Goal: Find specific page/section: Find specific page/section

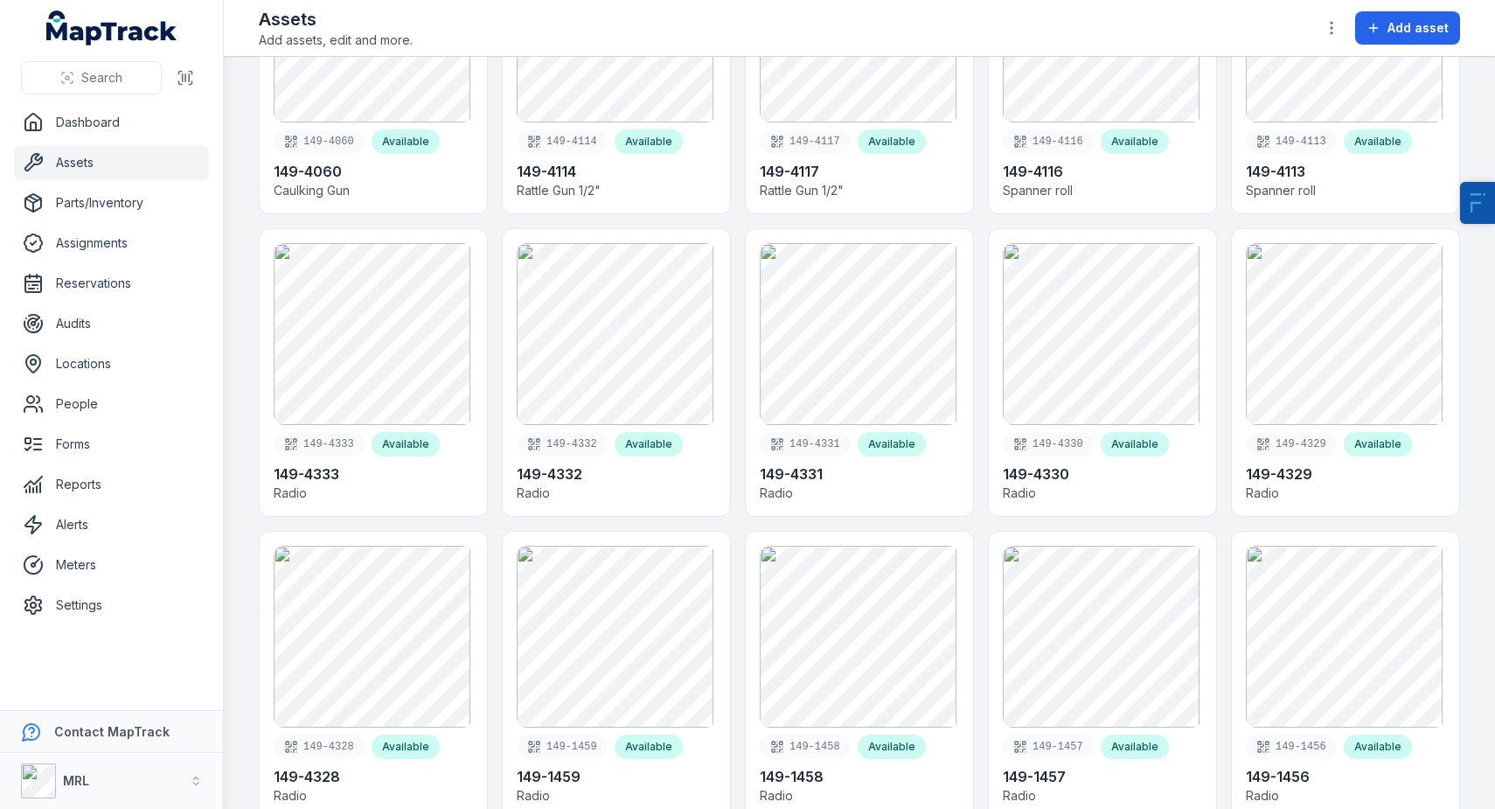
scroll to position [7023, 0]
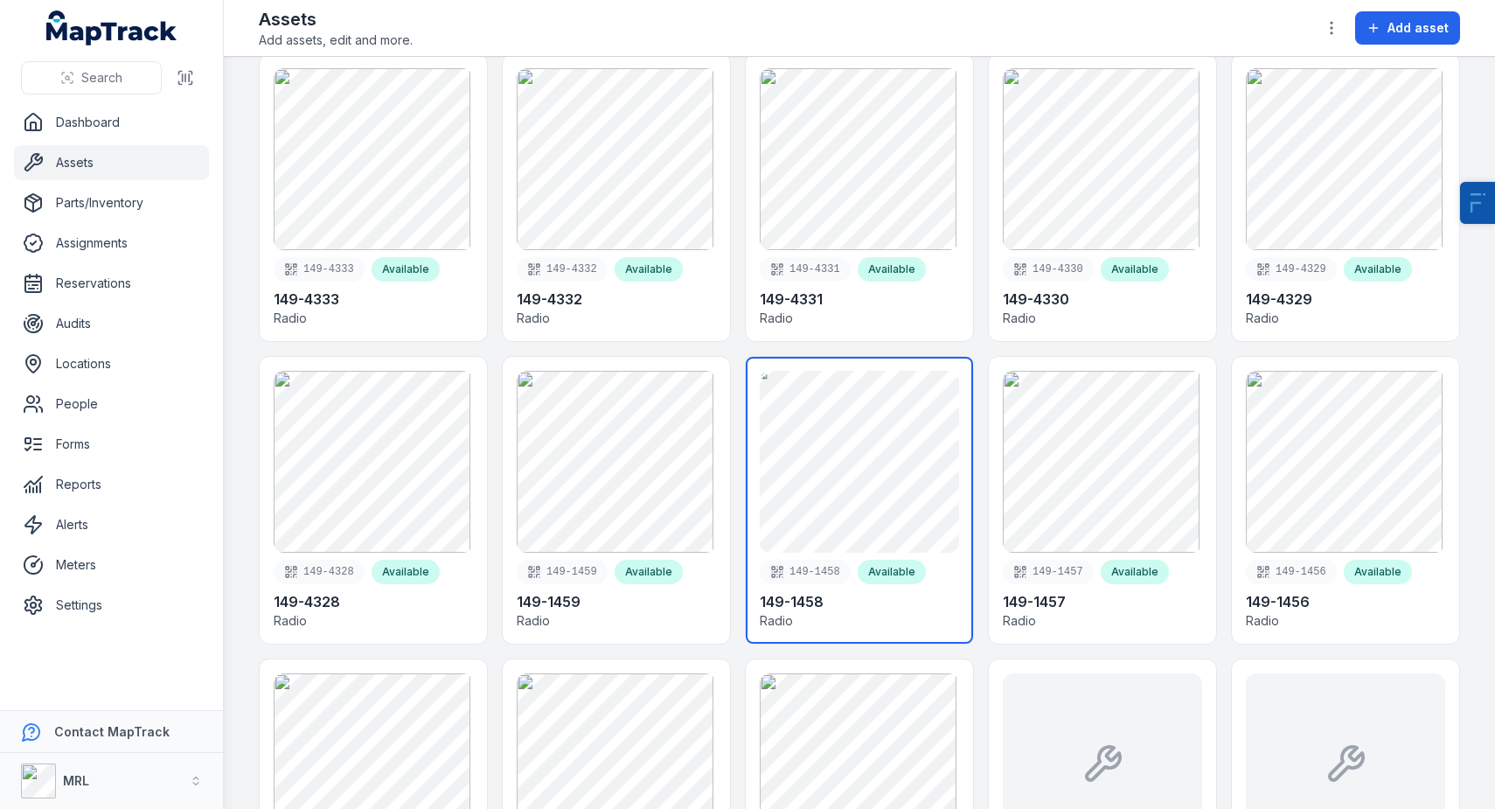
click at [913, 483] on link at bounding box center [859, 500] width 227 height 287
click at [862, 529] on link at bounding box center [859, 500] width 227 height 287
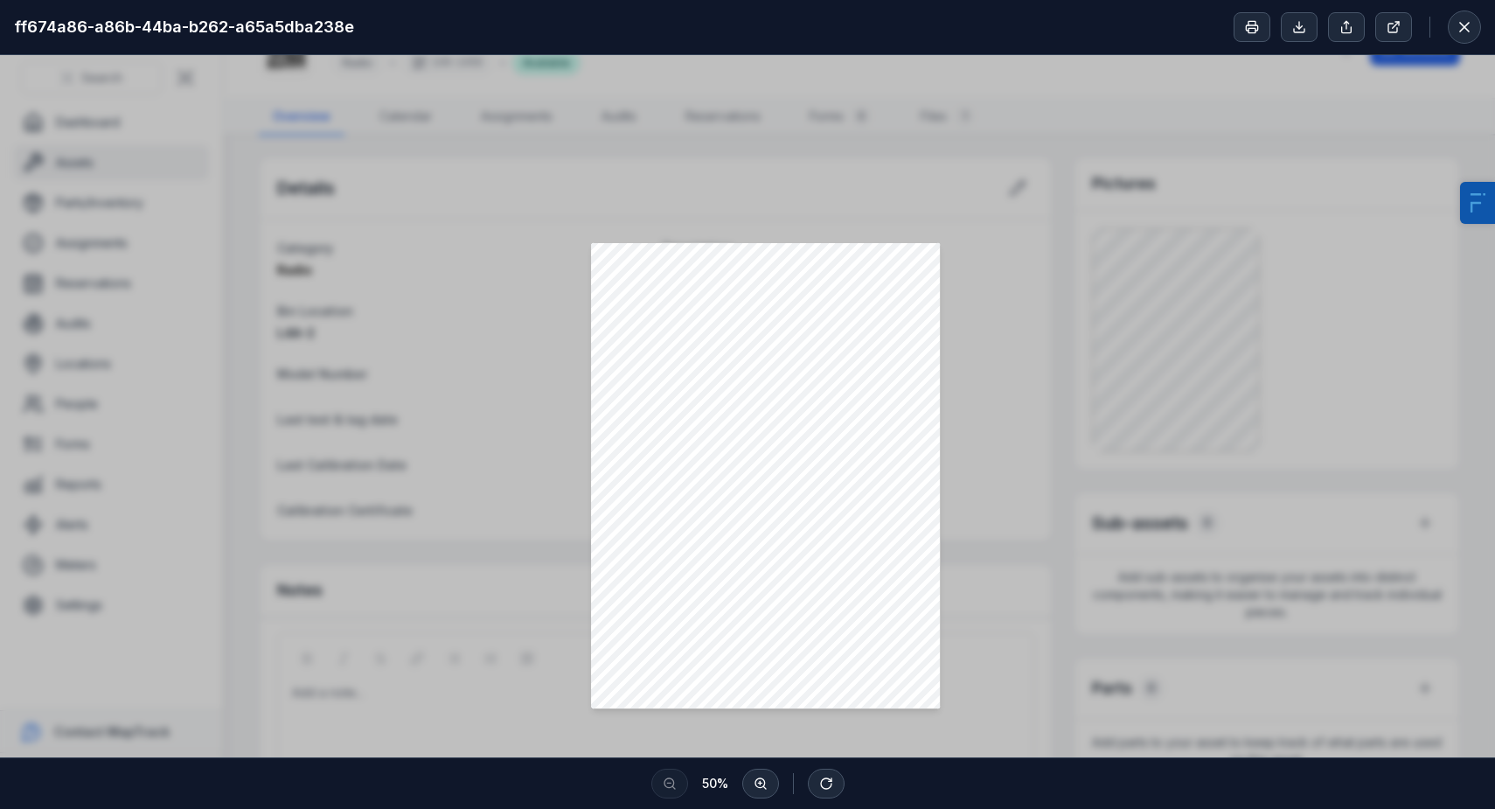
scroll to position [233, 0]
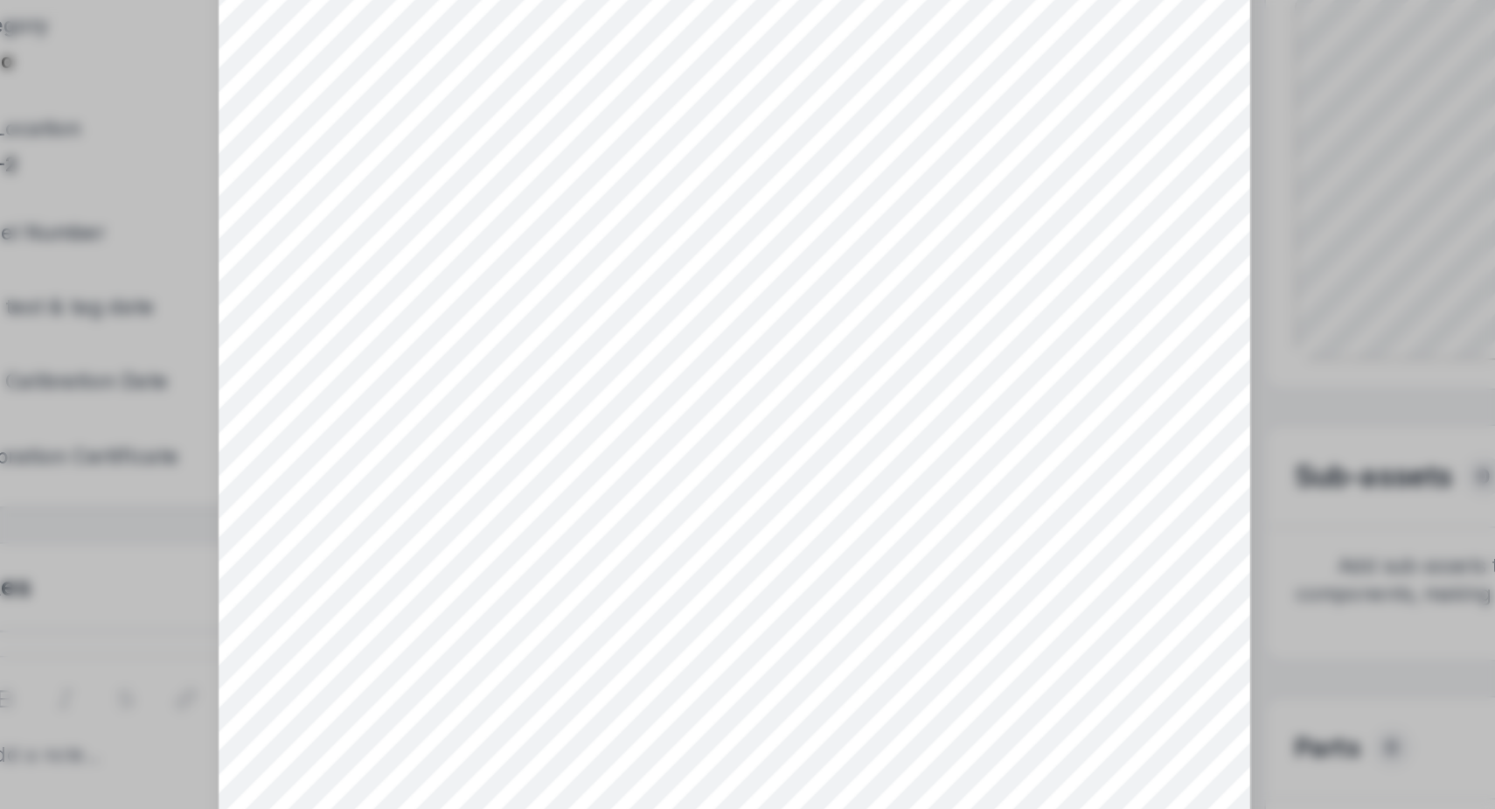
click at [1106, 550] on div at bounding box center [747, 302] width 1495 height 961
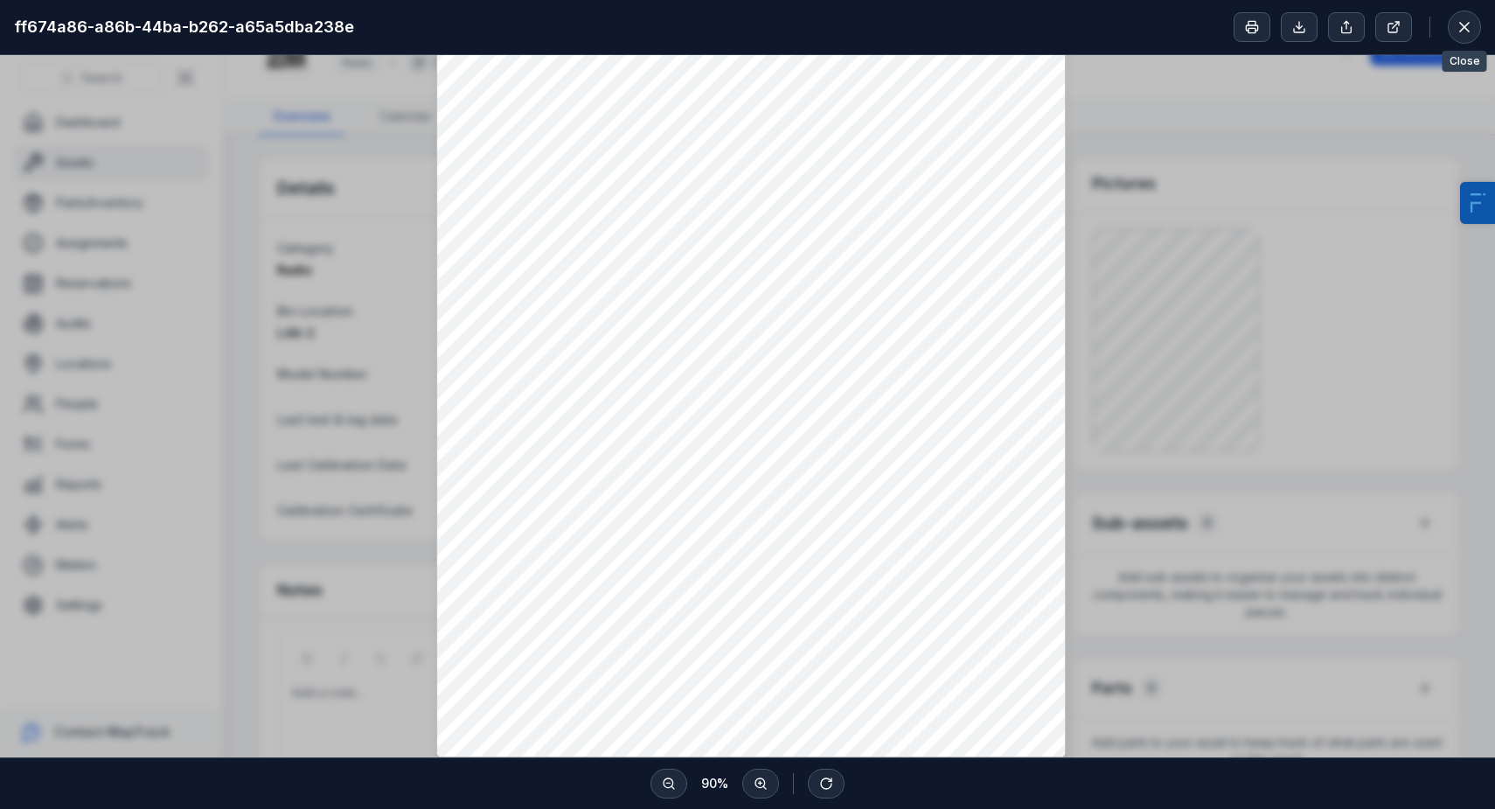
click at [1458, 30] on icon at bounding box center [1464, 26] width 17 height 17
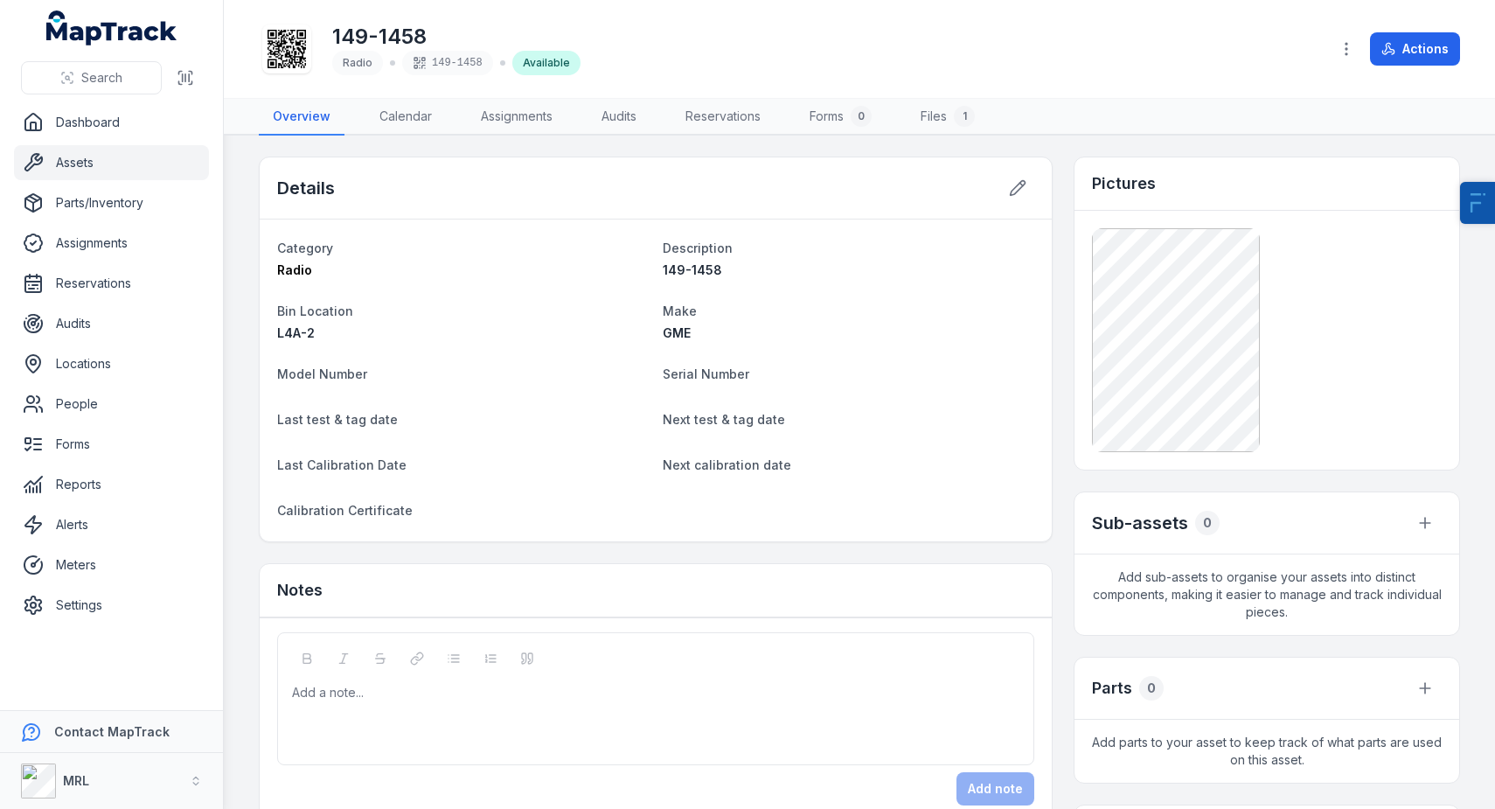
click at [116, 177] on link "Assets" at bounding box center [111, 162] width 195 height 35
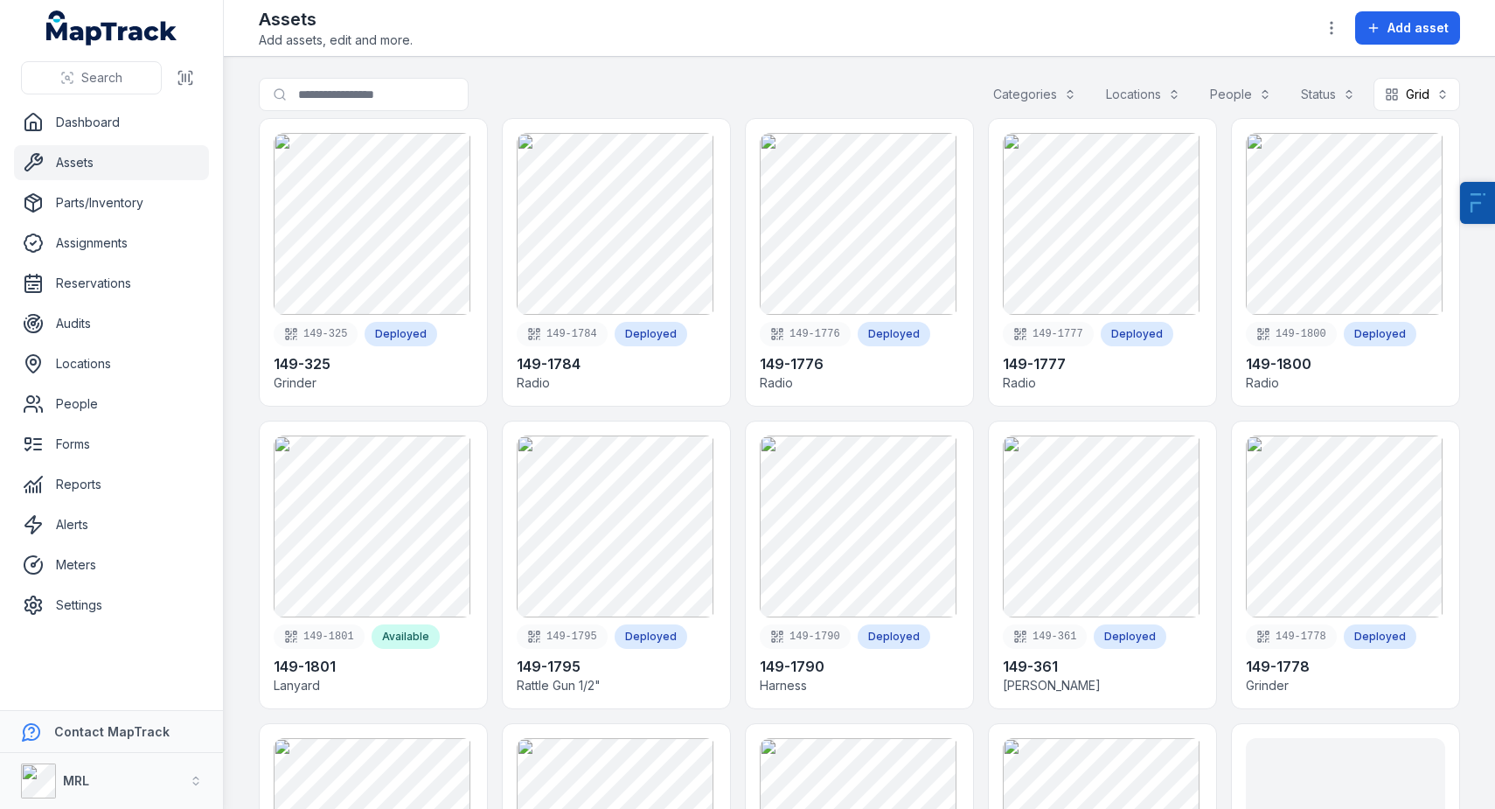
click at [1014, 101] on div "Categories" at bounding box center [1035, 94] width 106 height 33
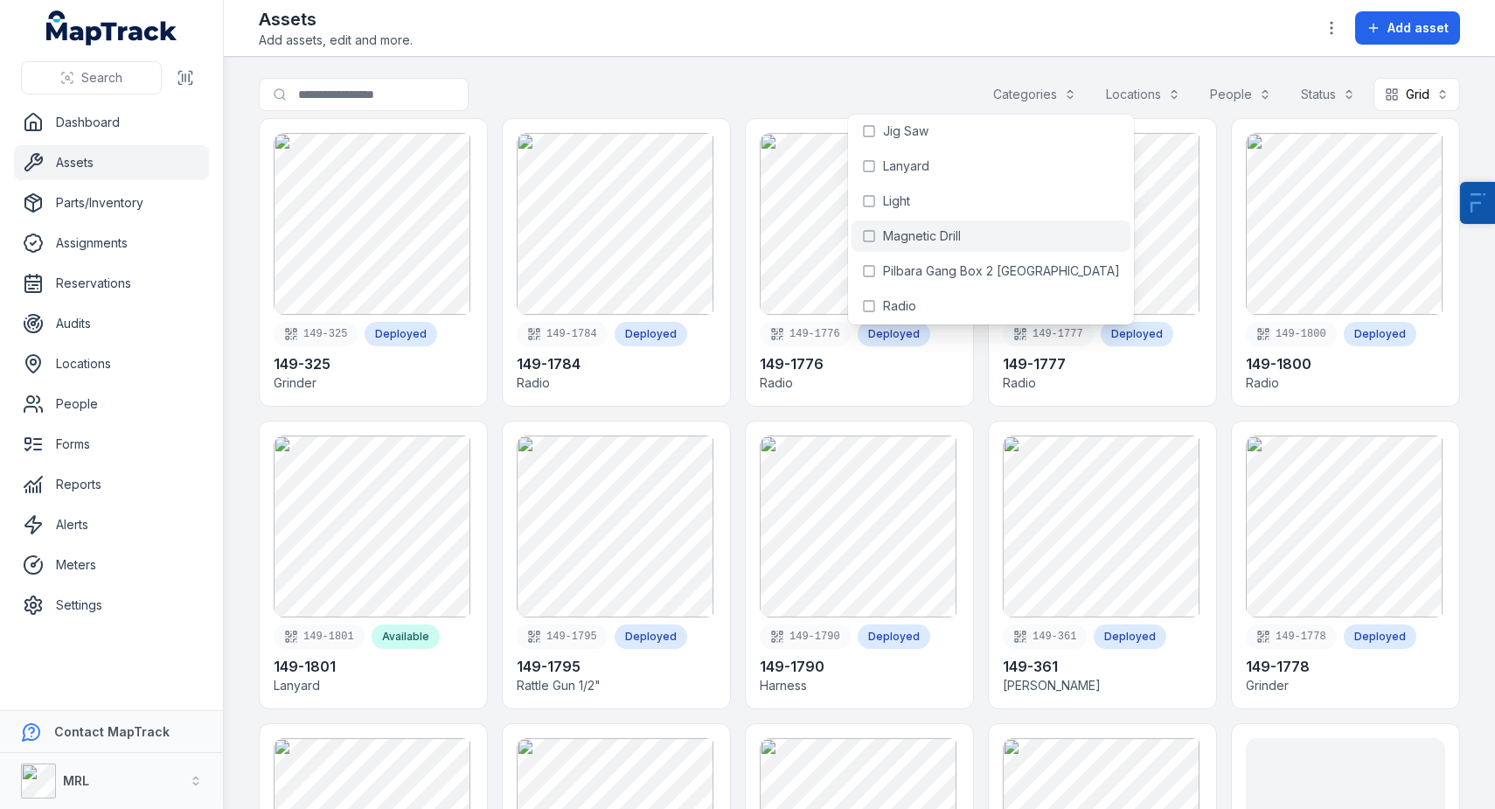
scroll to position [808, 0]
click at [936, 244] on span "Magnetic Drill" at bounding box center [922, 238] width 78 height 17
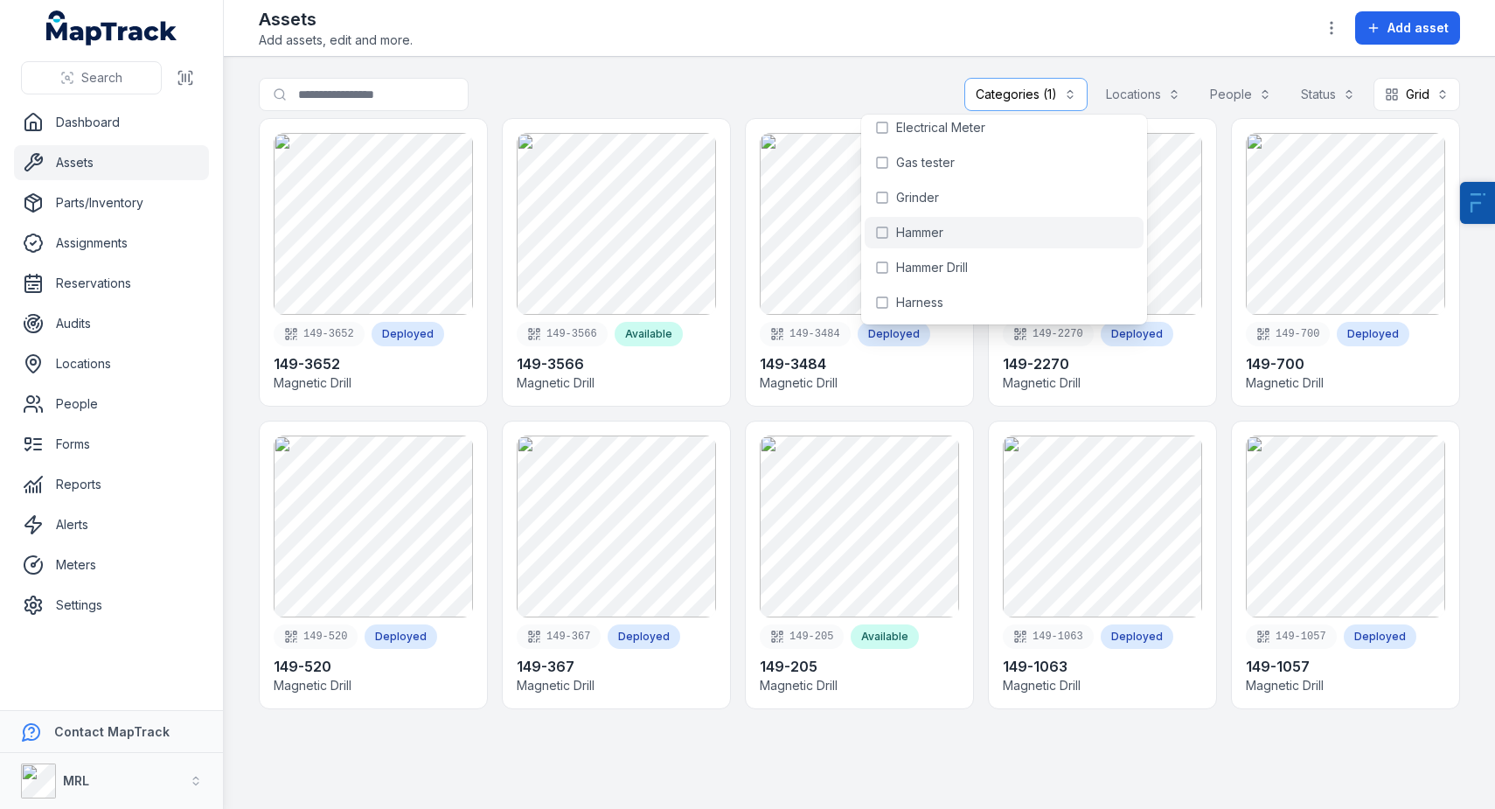
scroll to position [587, 0]
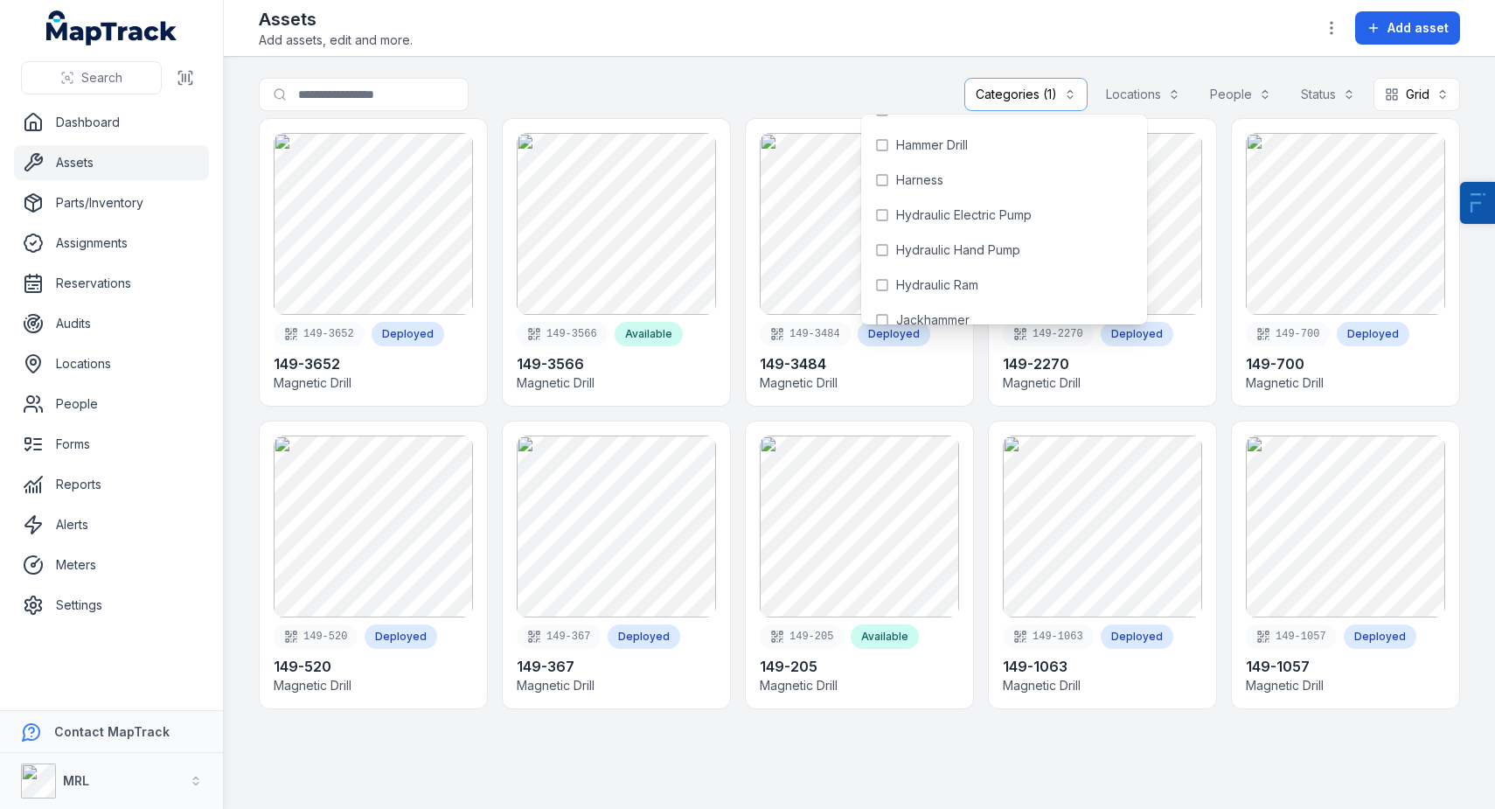
click at [758, 31] on div "Assets Add assets, edit and more. Add asset" at bounding box center [859, 28] width 1201 height 42
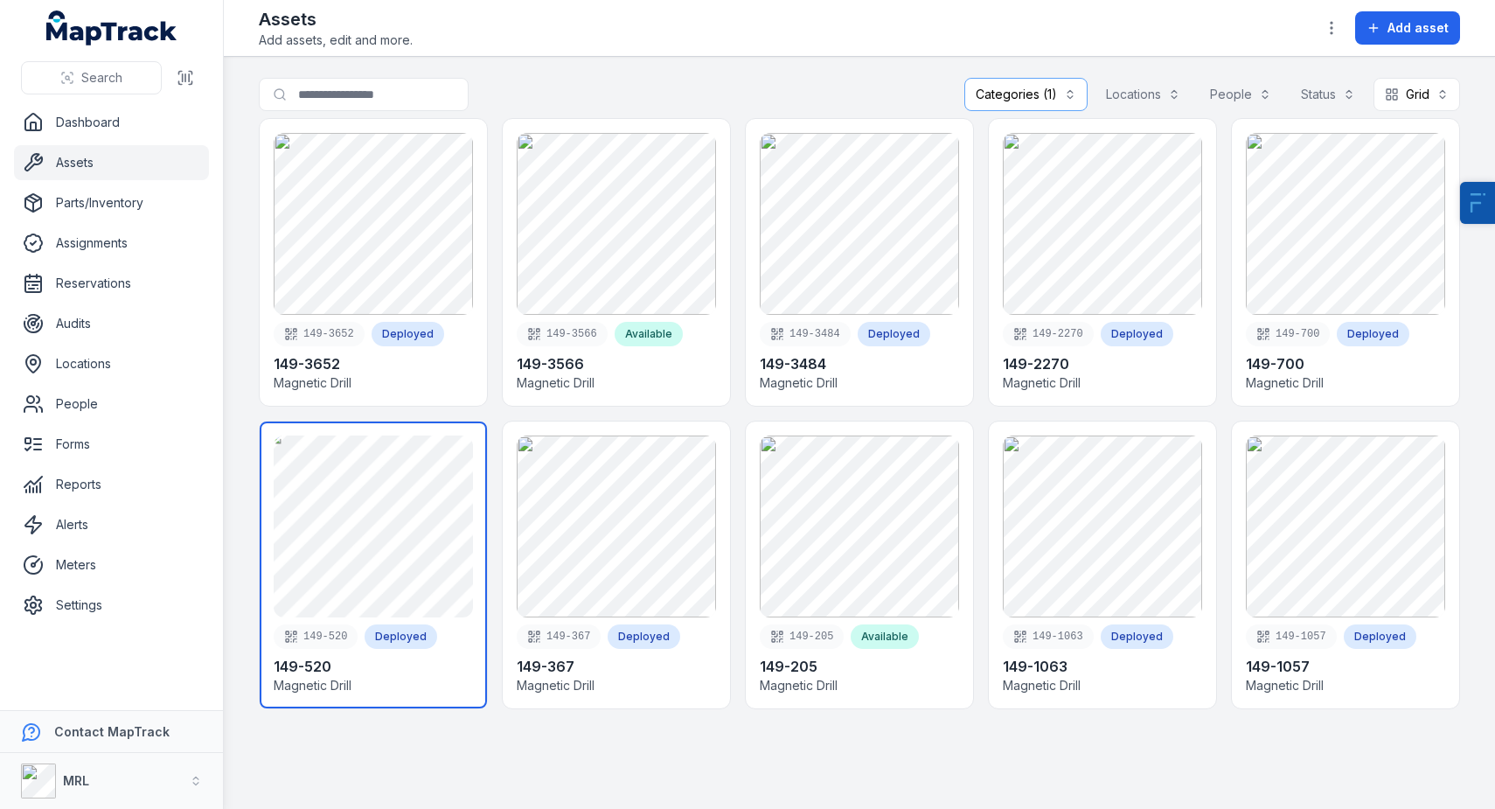
click at [402, 566] on link at bounding box center [373, 564] width 227 height 287
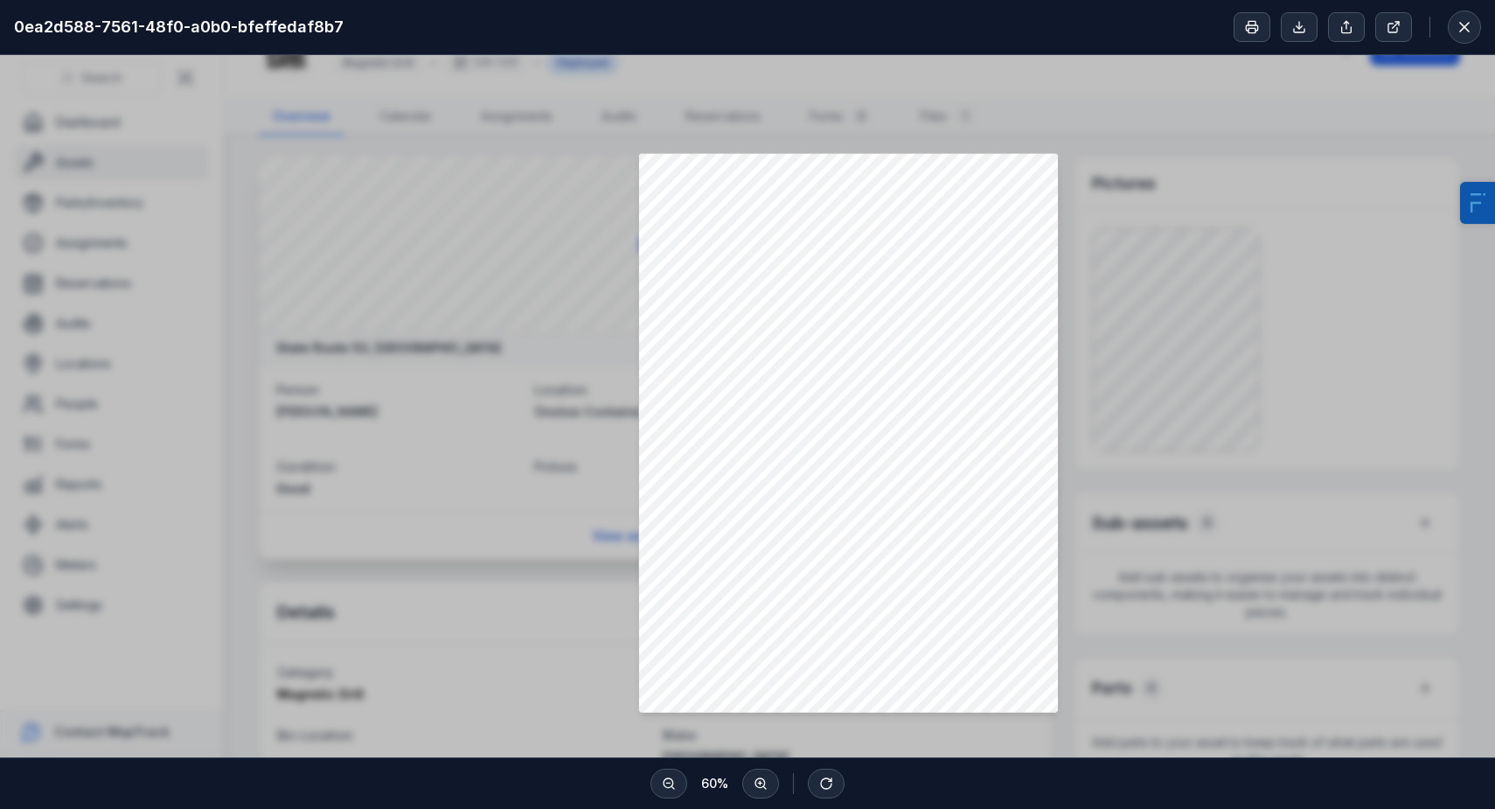
scroll to position [258, 0]
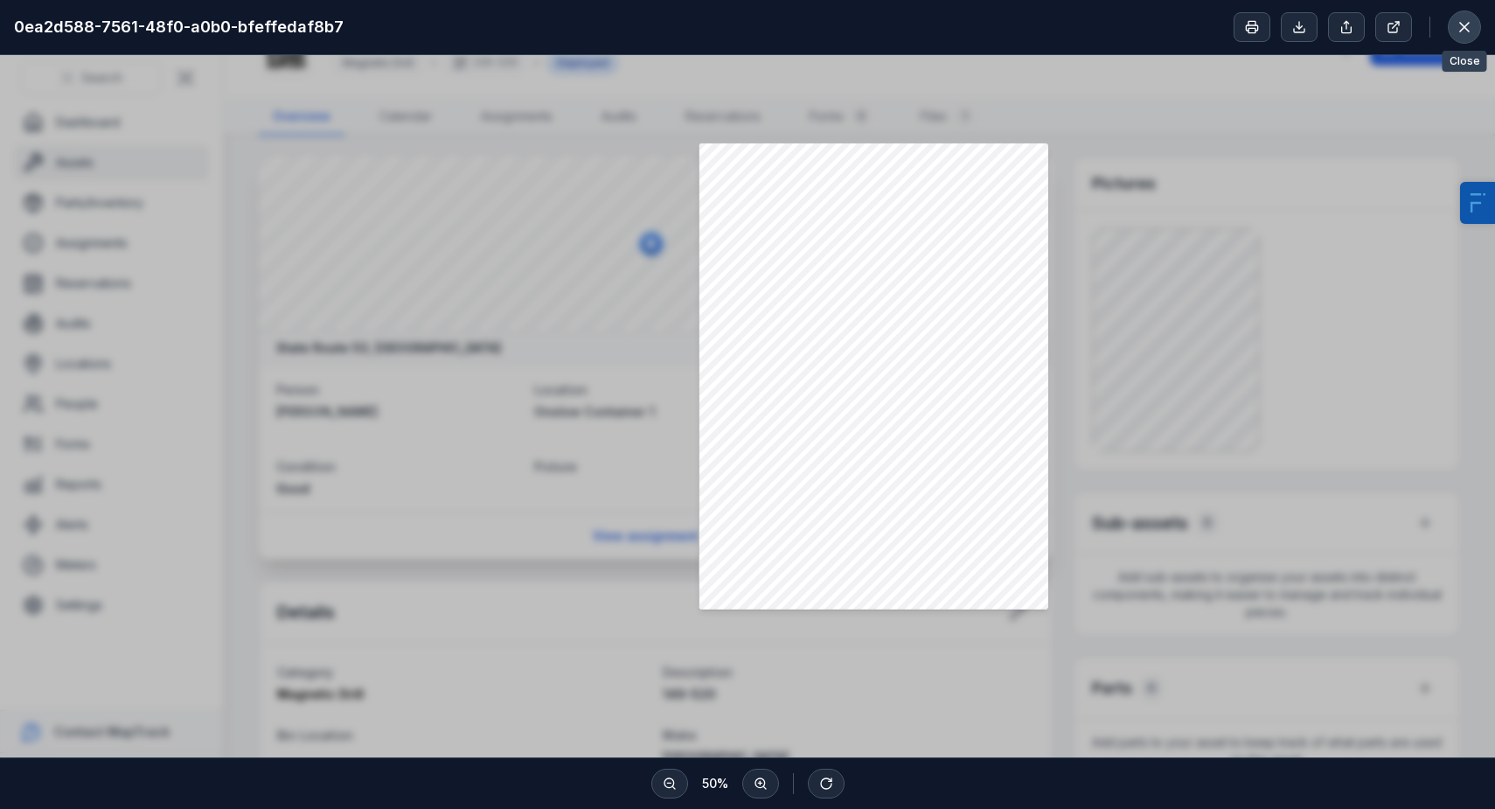
click at [1462, 25] on icon at bounding box center [1464, 26] width 17 height 17
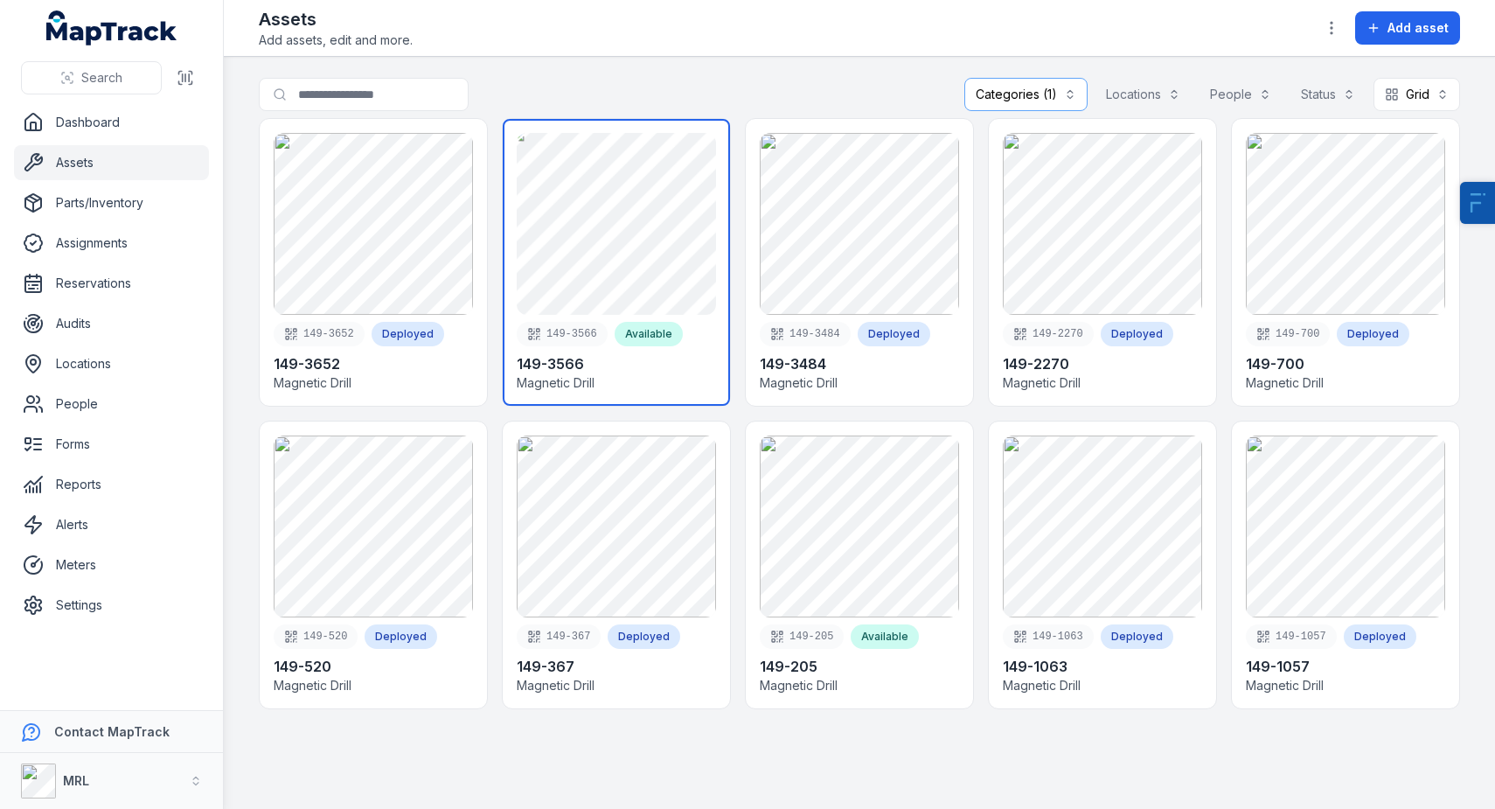
click at [602, 254] on link at bounding box center [616, 262] width 227 height 287
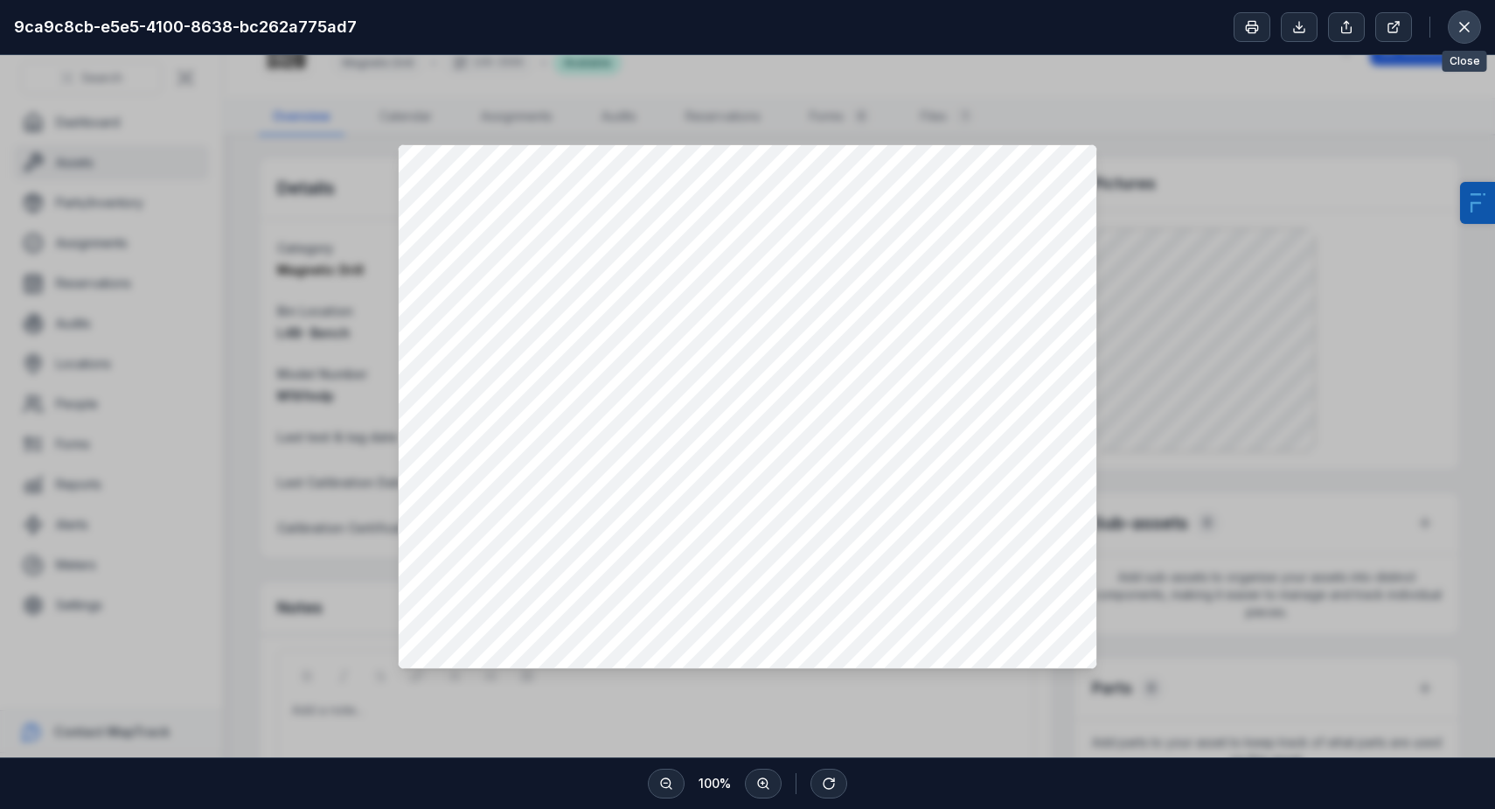
click at [1461, 31] on icon at bounding box center [1464, 27] width 9 height 9
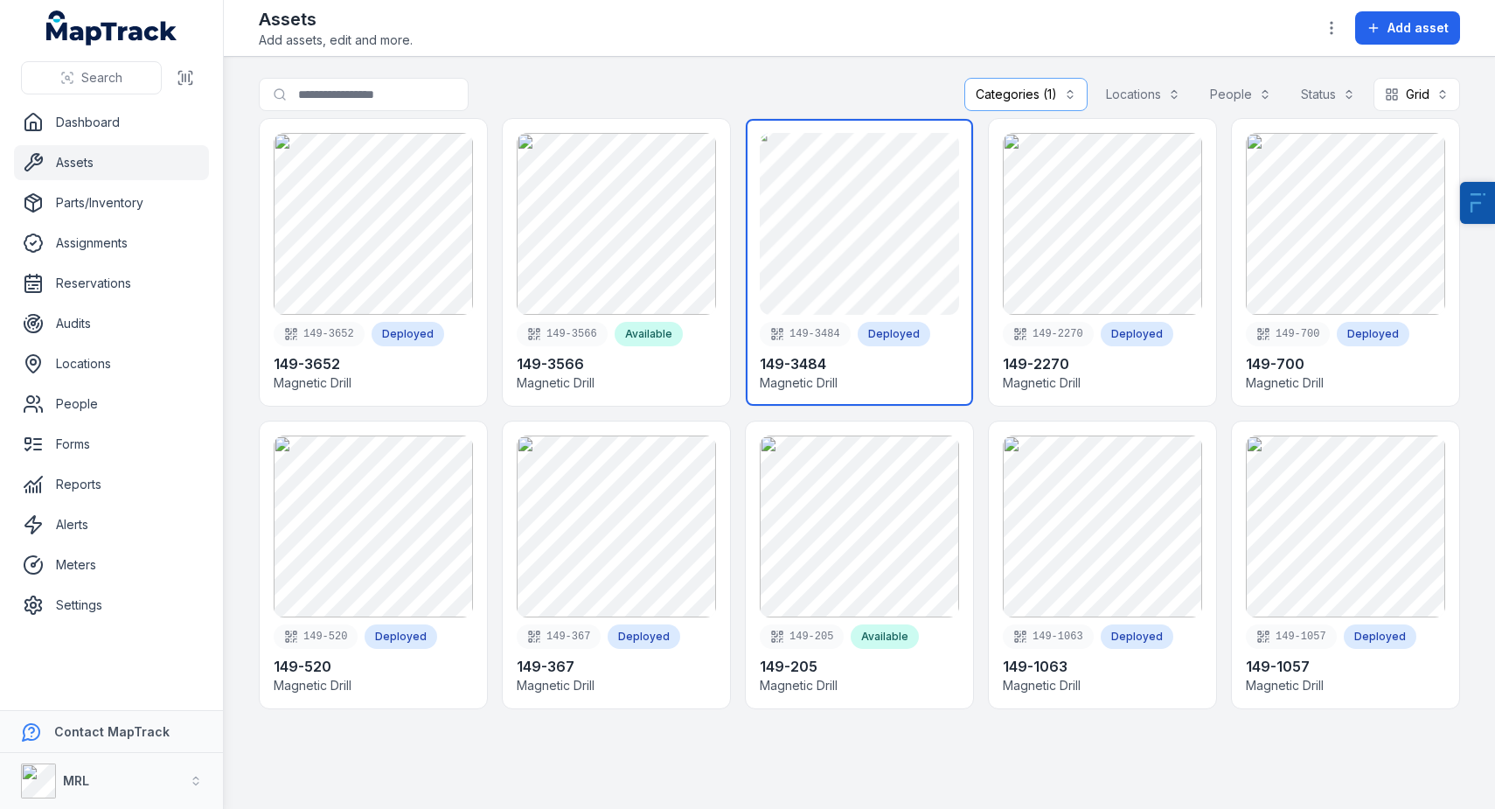
click at [826, 289] on link at bounding box center [859, 262] width 227 height 287
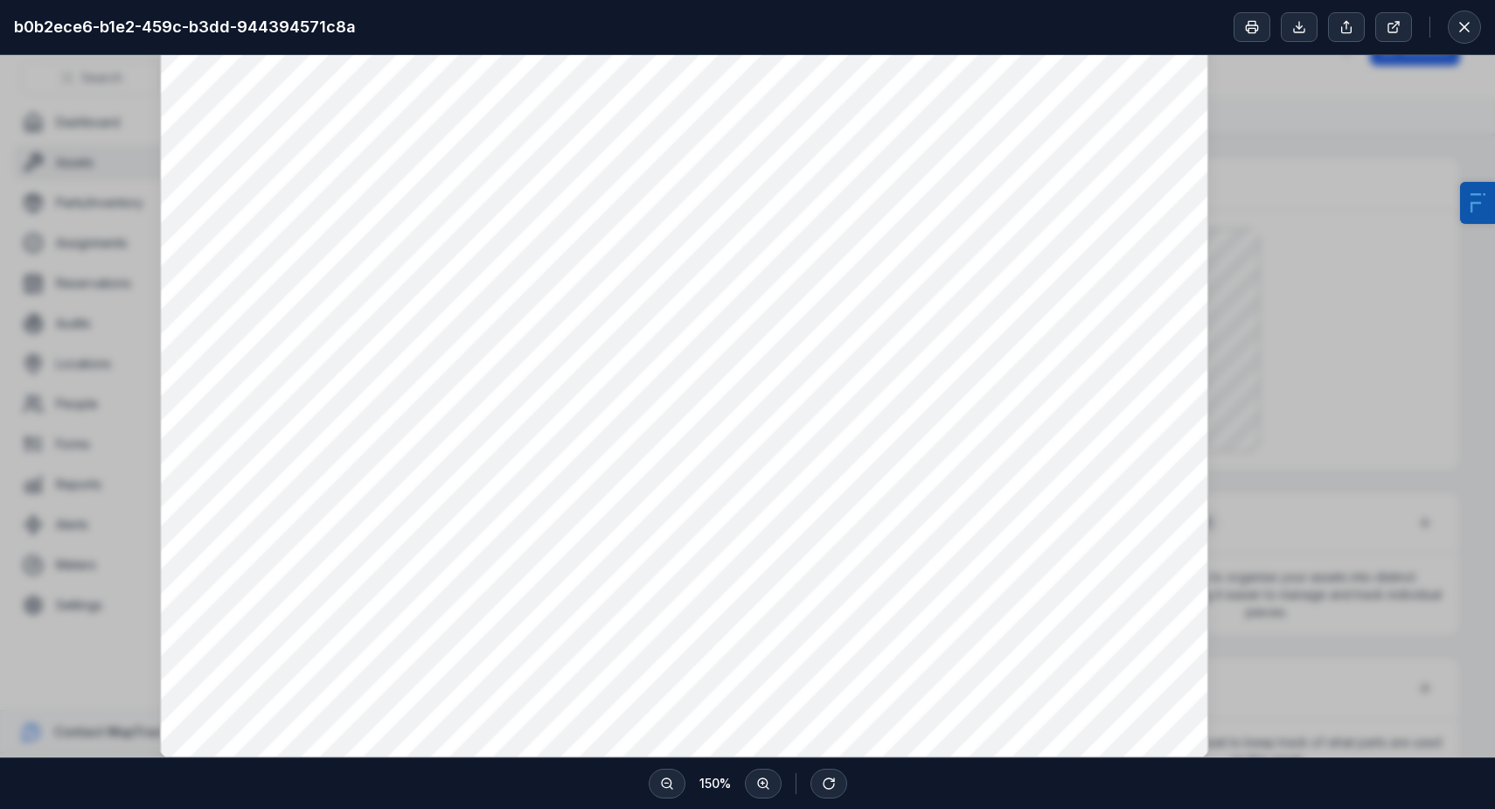
scroll to position [440, 0]
click at [1465, 21] on icon at bounding box center [1464, 26] width 17 height 17
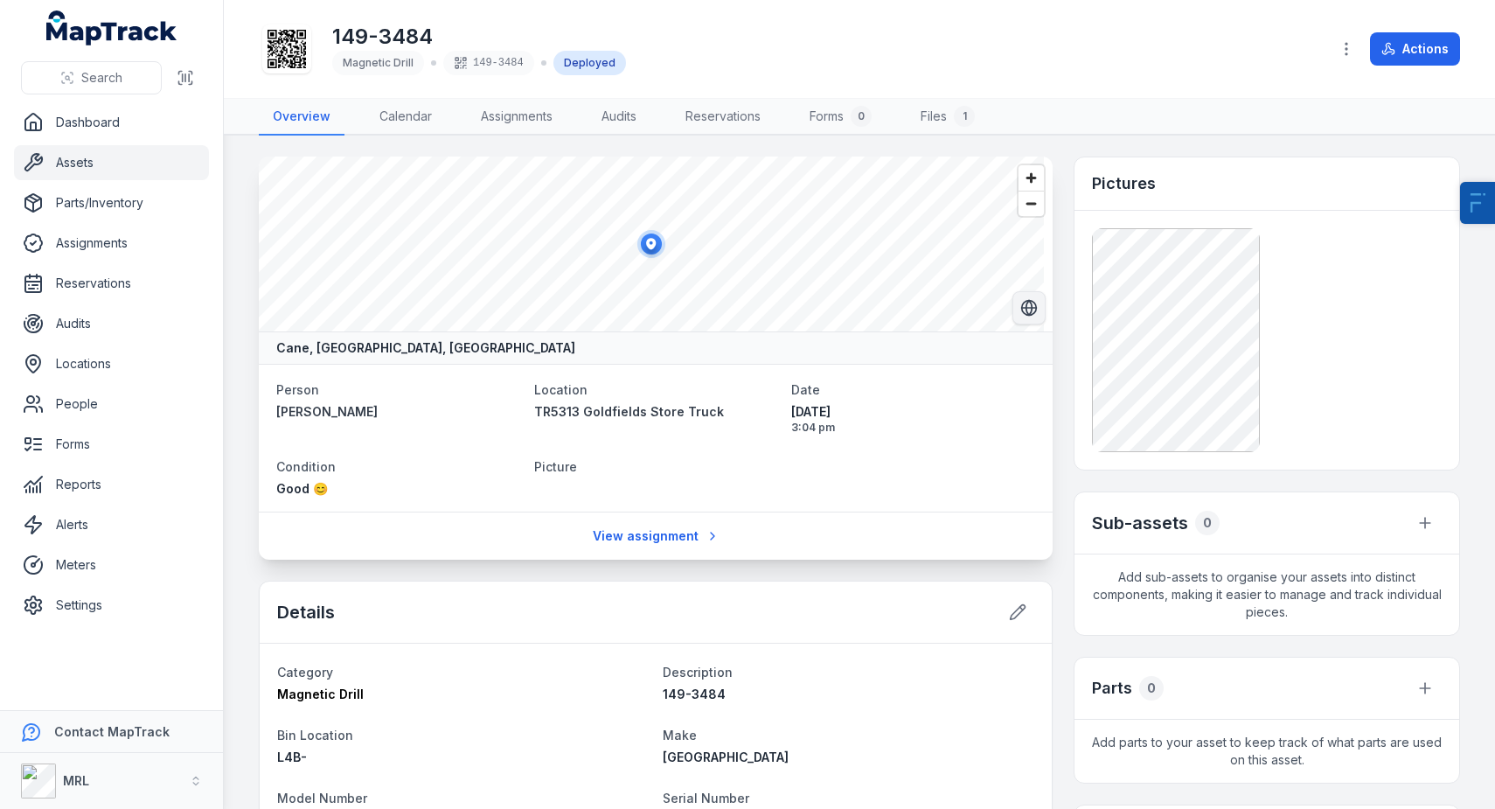
drag, startPoint x: 1016, startPoint y: 306, endPoint x: 1016, endPoint y: 296, distance: 10.5
click at [1020, 306] on icon "Switch to Satellite View" at bounding box center [1028, 307] width 17 height 17
click at [1019, 212] on span "Zoom out" at bounding box center [1031, 203] width 25 height 24
click at [1019, 209] on span "Zoom out" at bounding box center [1031, 203] width 25 height 24
click at [1021, 173] on span "Zoom in" at bounding box center [1031, 177] width 25 height 25
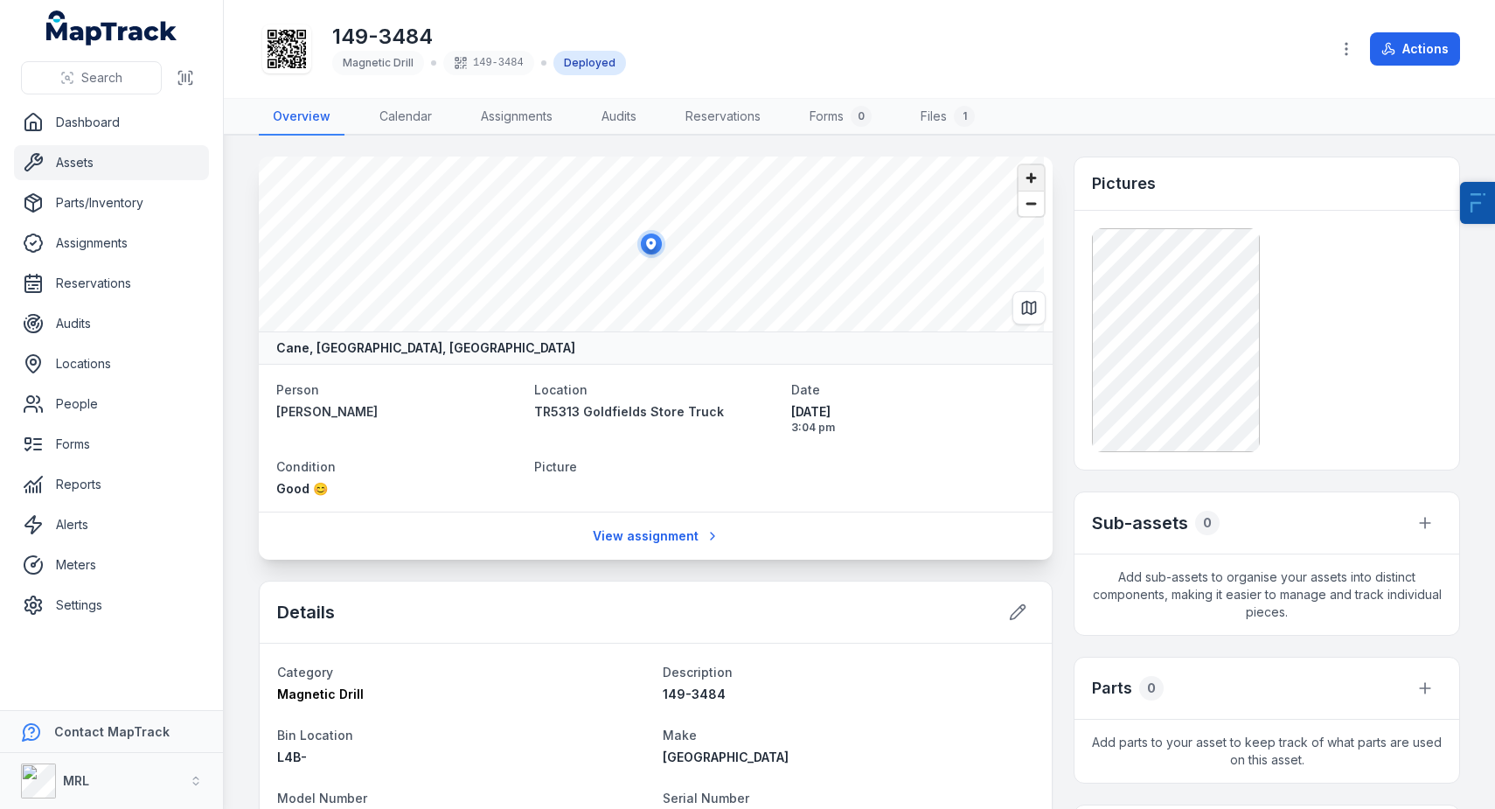
click at [1021, 173] on span "Zoom in" at bounding box center [1031, 177] width 25 height 25
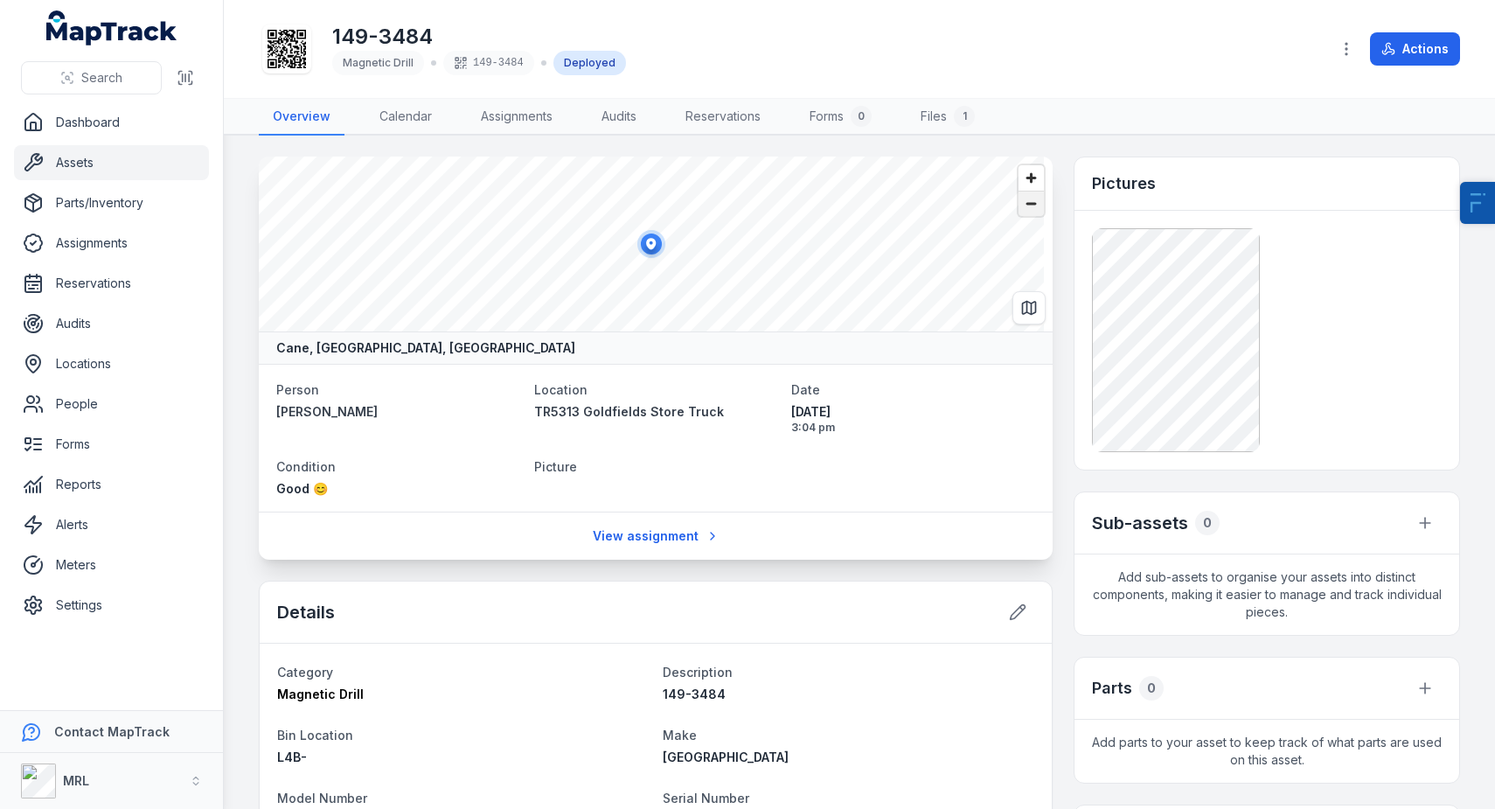
click at [1021, 211] on span "Zoom out" at bounding box center [1031, 203] width 25 height 24
click at [1027, 306] on icon "Switch to Map View" at bounding box center [1027, 307] width 0 height 11
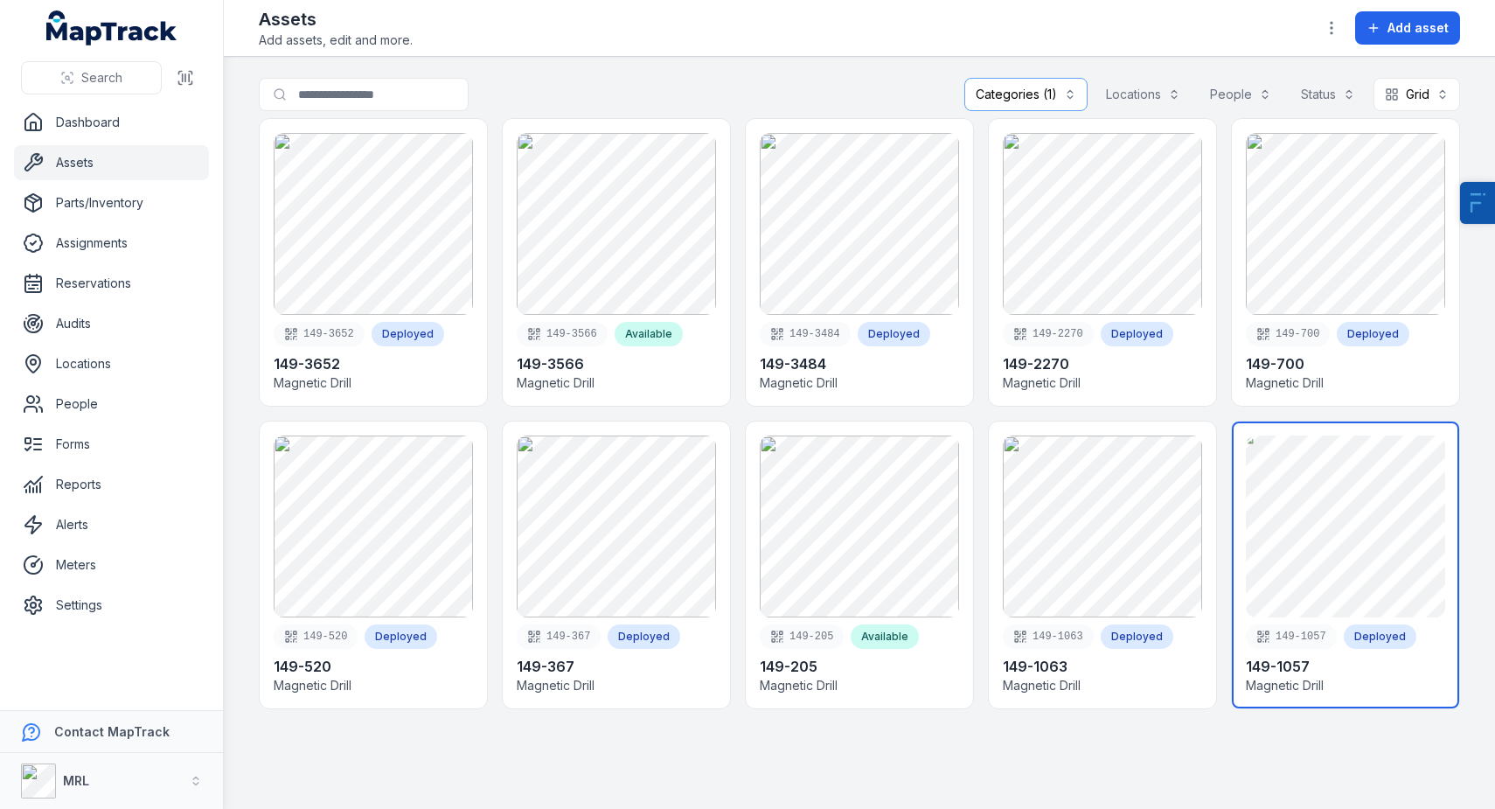
click at [1363, 507] on link at bounding box center [1345, 564] width 227 height 287
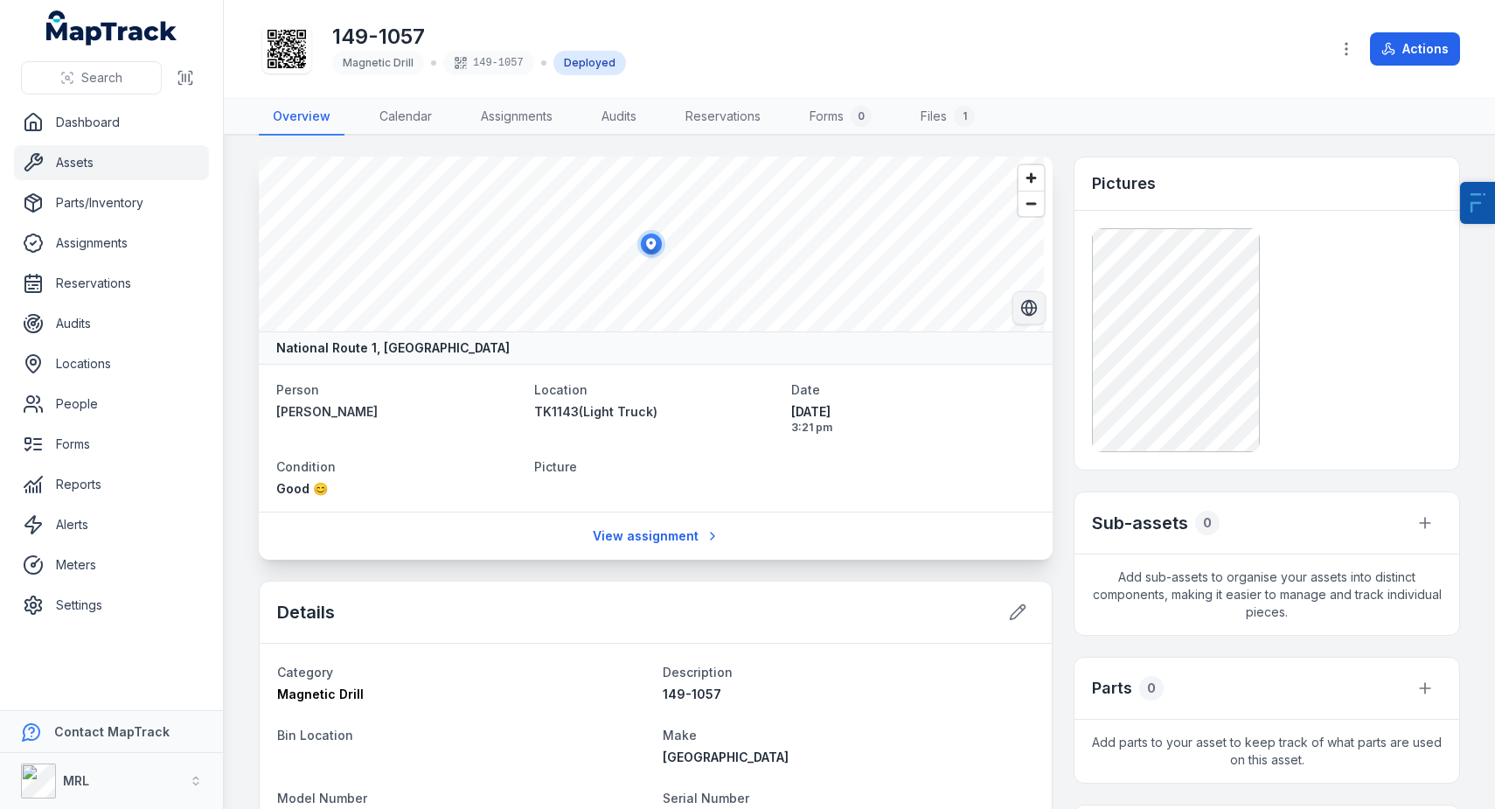
click at [1025, 310] on icon "Switch to Satellite View" at bounding box center [1028, 307] width 17 height 17
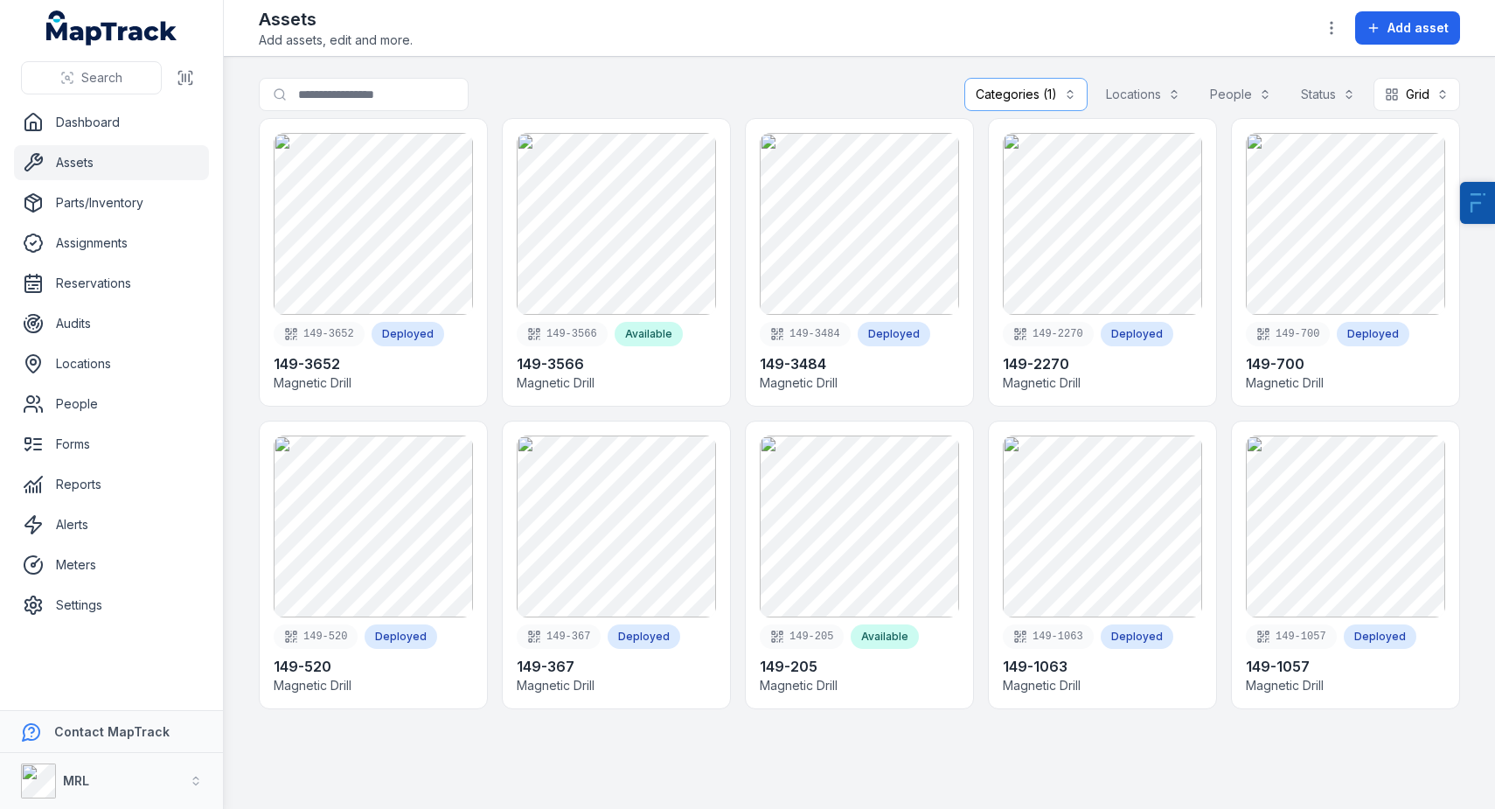
click at [1023, 90] on div "Categories (1)" at bounding box center [1025, 94] width 123 height 33
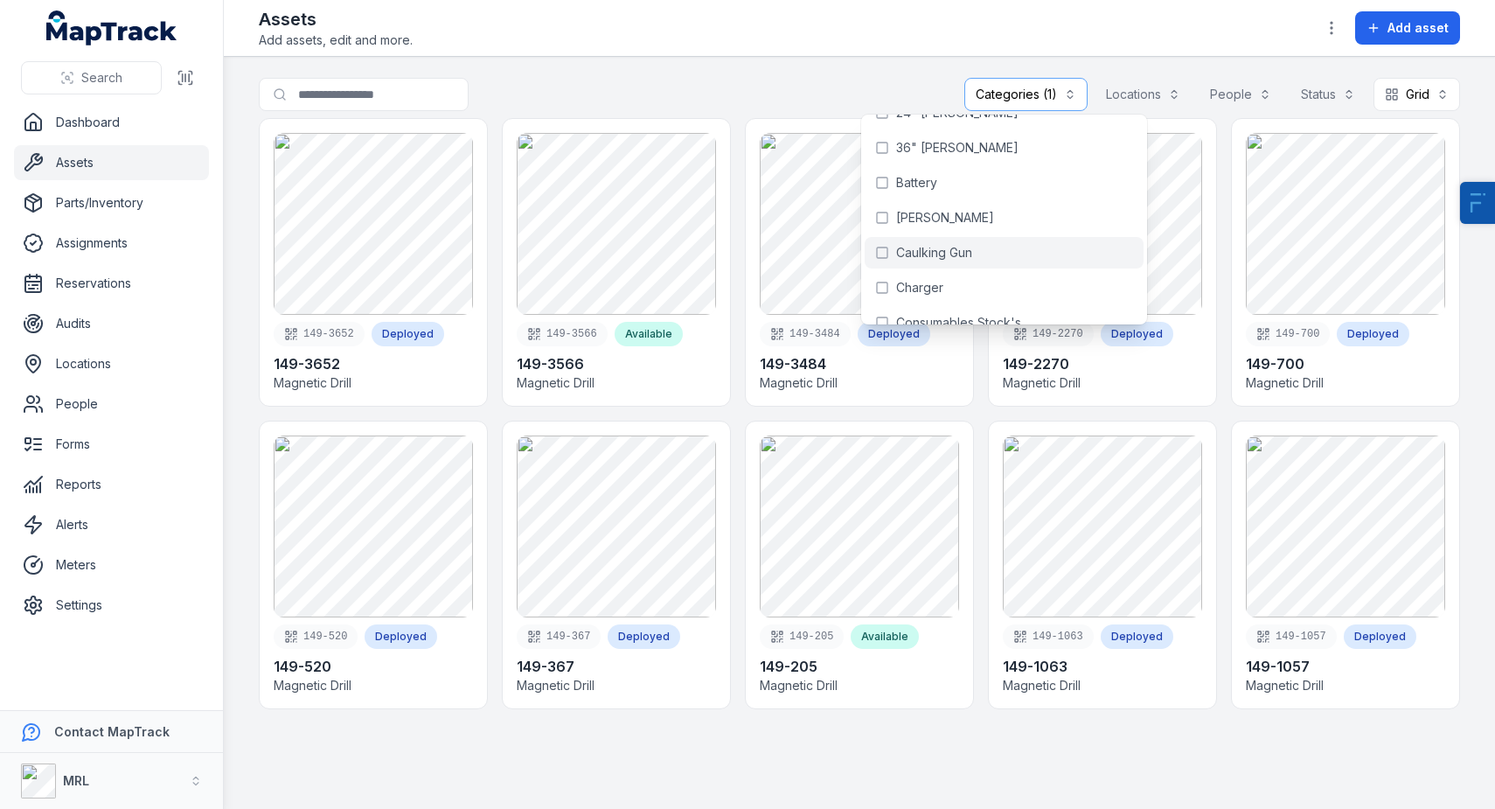
scroll to position [165, 0]
click at [943, 246] on span "Caulking Gun" at bounding box center [934, 251] width 76 height 17
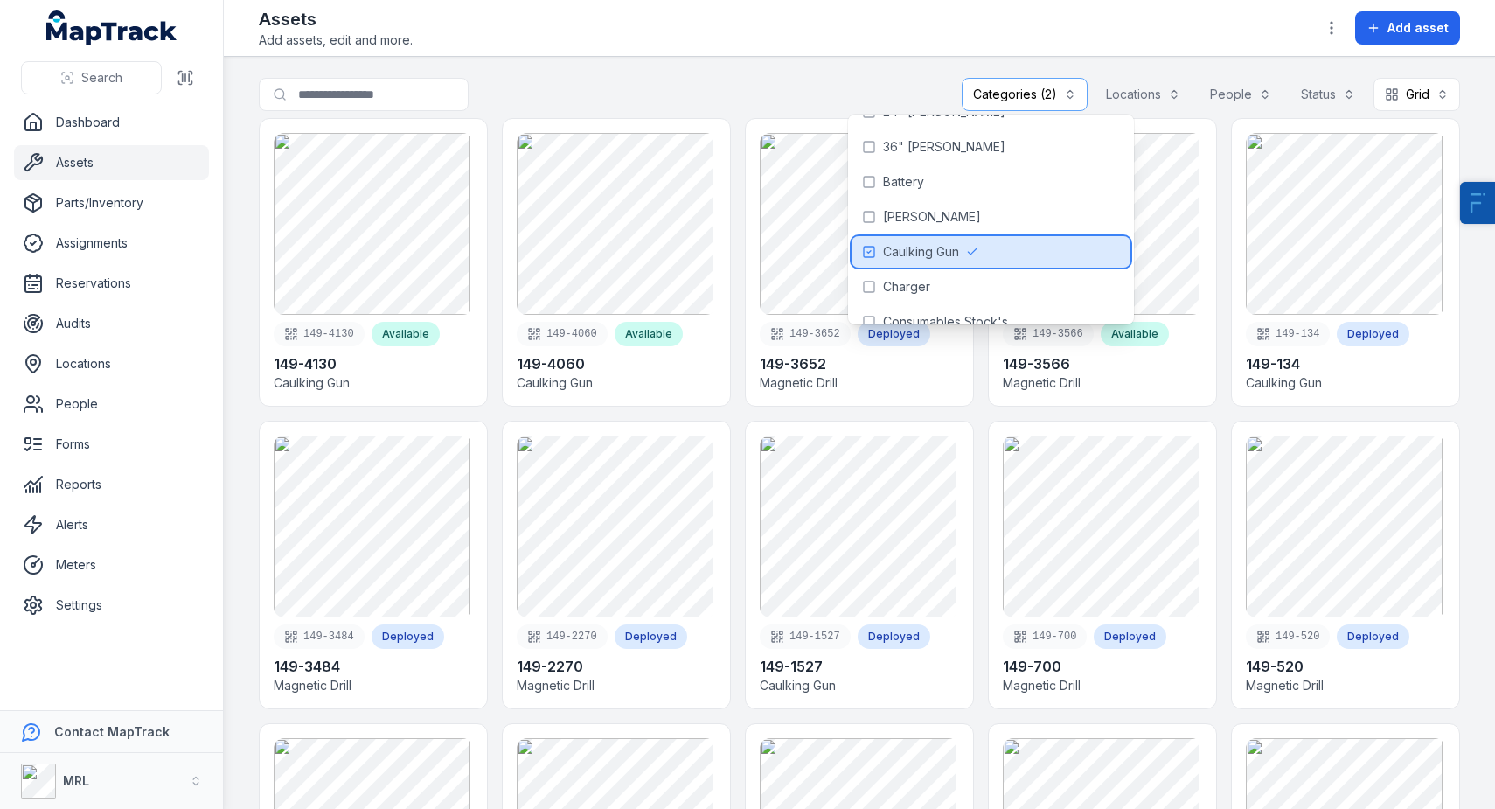
click at [934, 250] on span "Caulking Gun" at bounding box center [921, 251] width 76 height 17
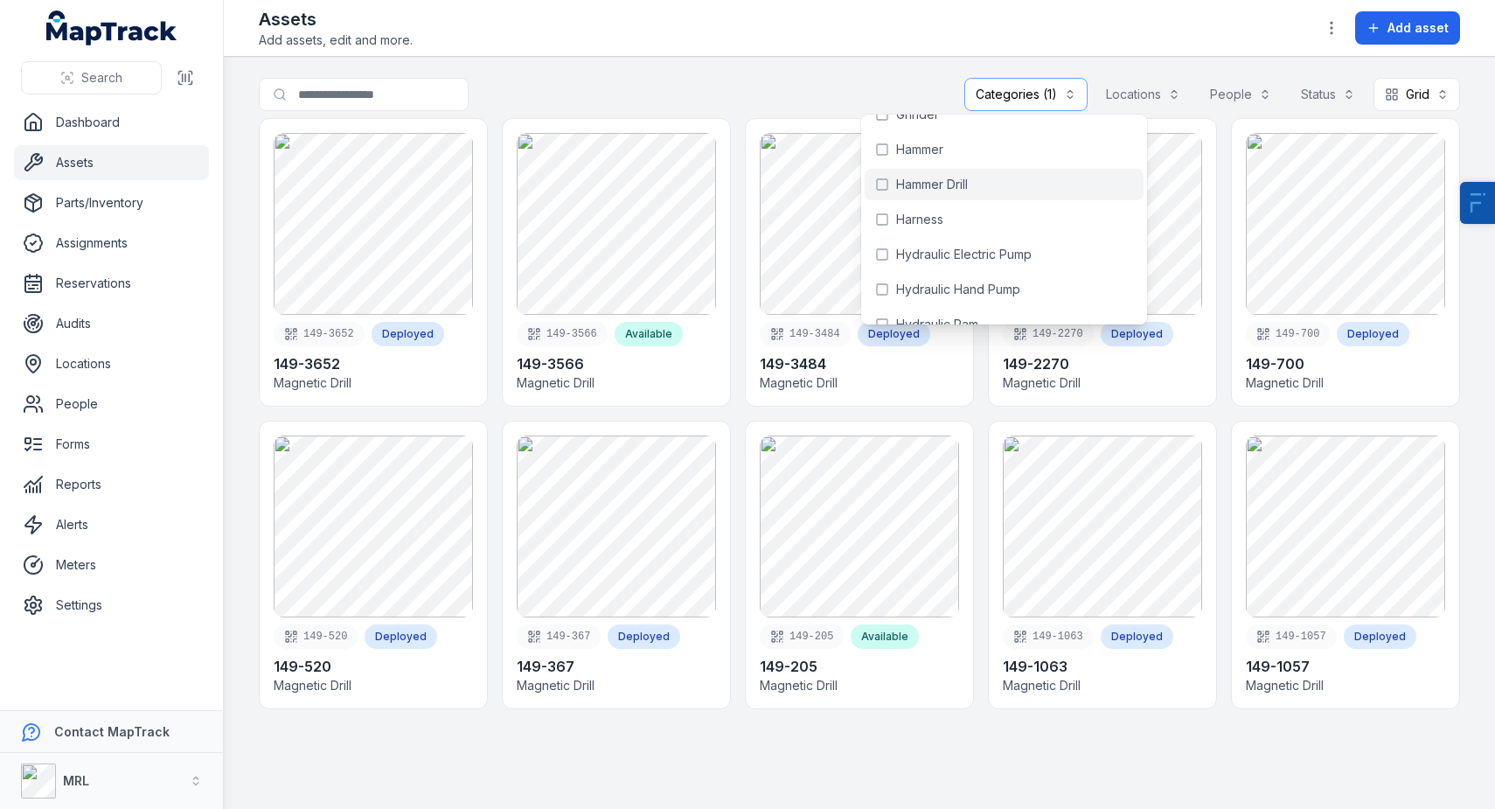
scroll to position [407, 0]
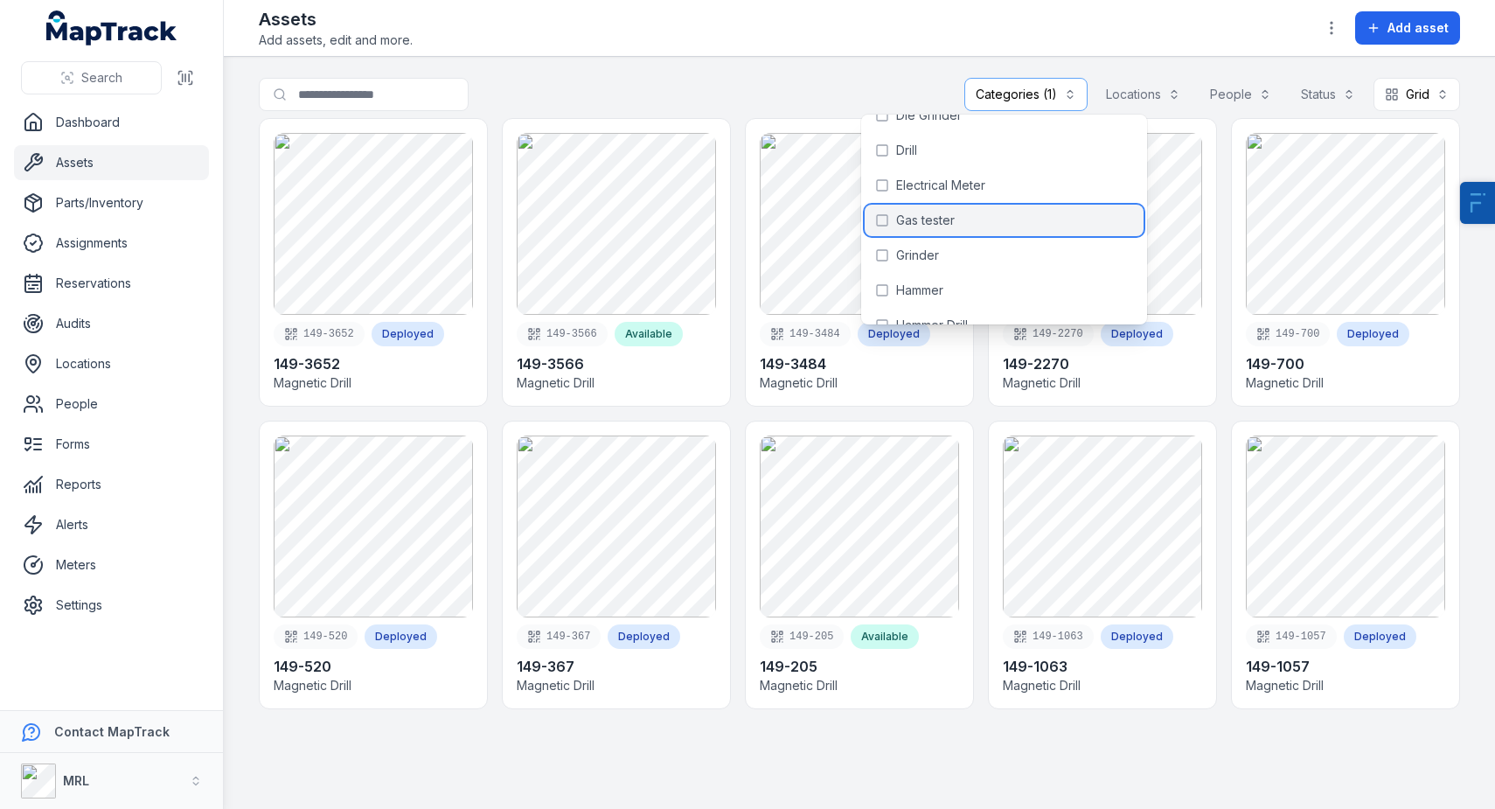
click at [934, 226] on span "Gas tester" at bounding box center [925, 220] width 59 height 17
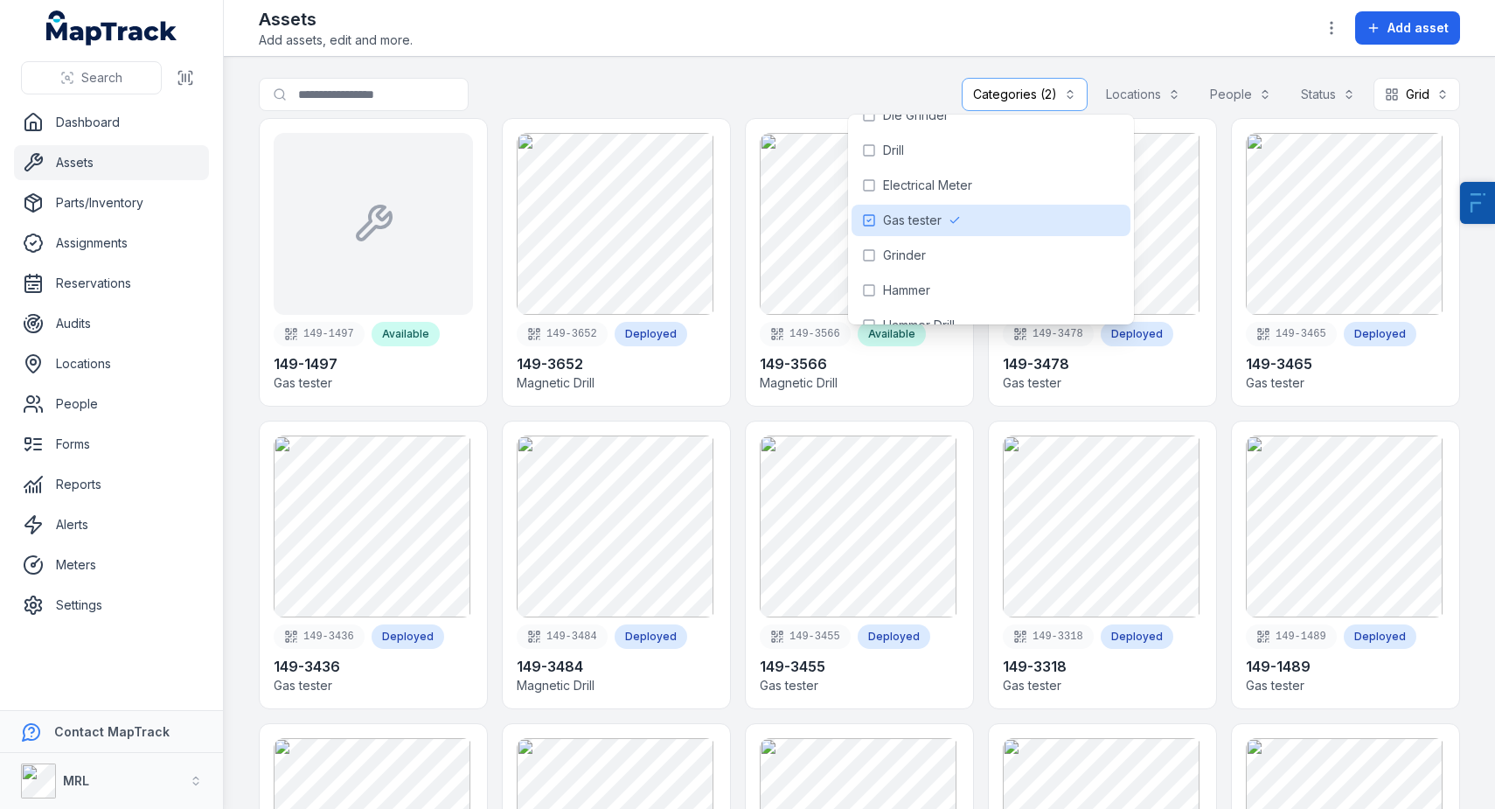
click at [867, 11] on div "Assets Add assets, edit and more. Add asset" at bounding box center [859, 28] width 1201 height 42
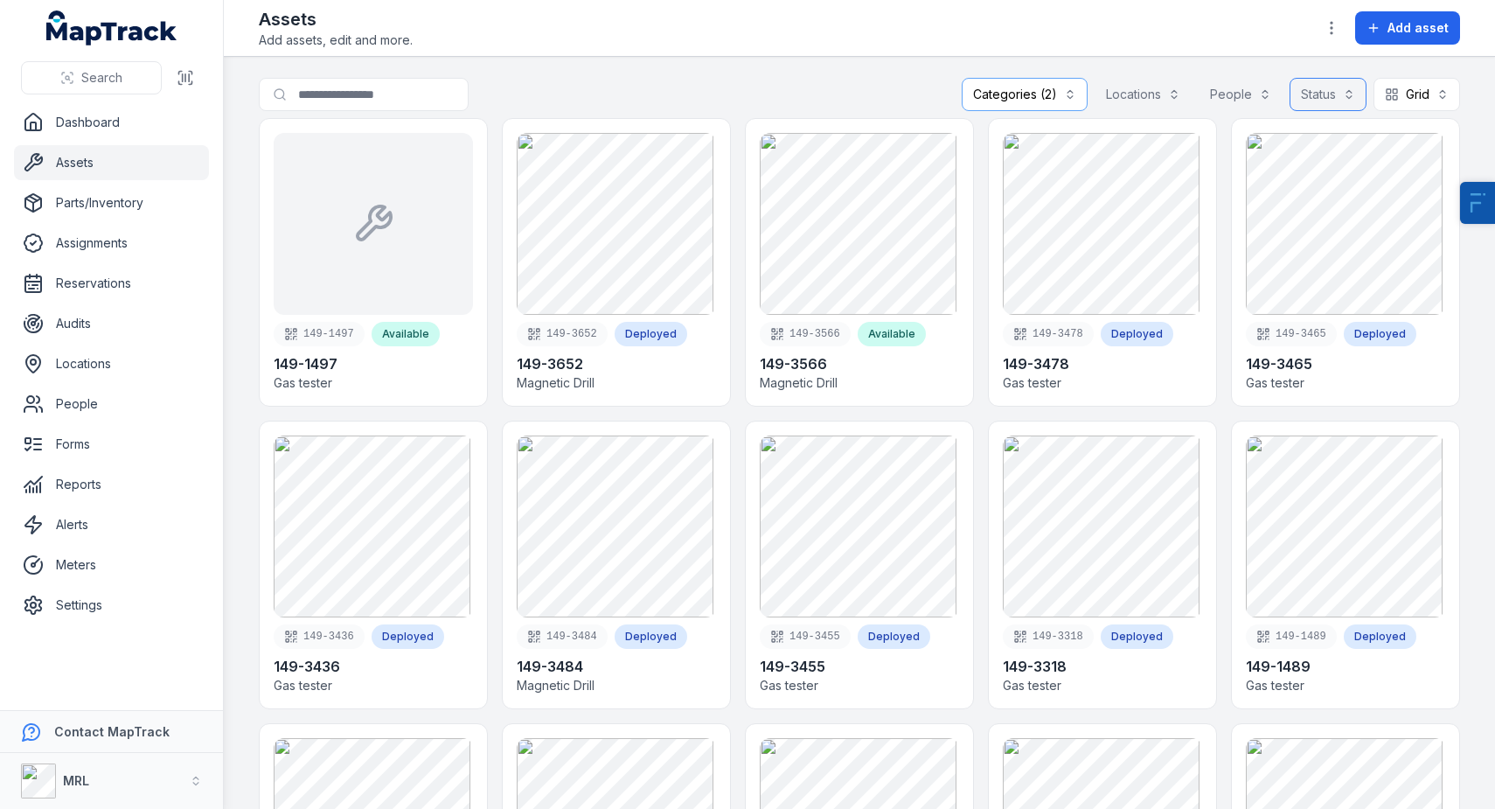
click at [1315, 90] on button "Status" at bounding box center [1328, 94] width 77 height 33
click at [1251, 132] on div "Available" at bounding box center [1261, 137] width 145 height 17
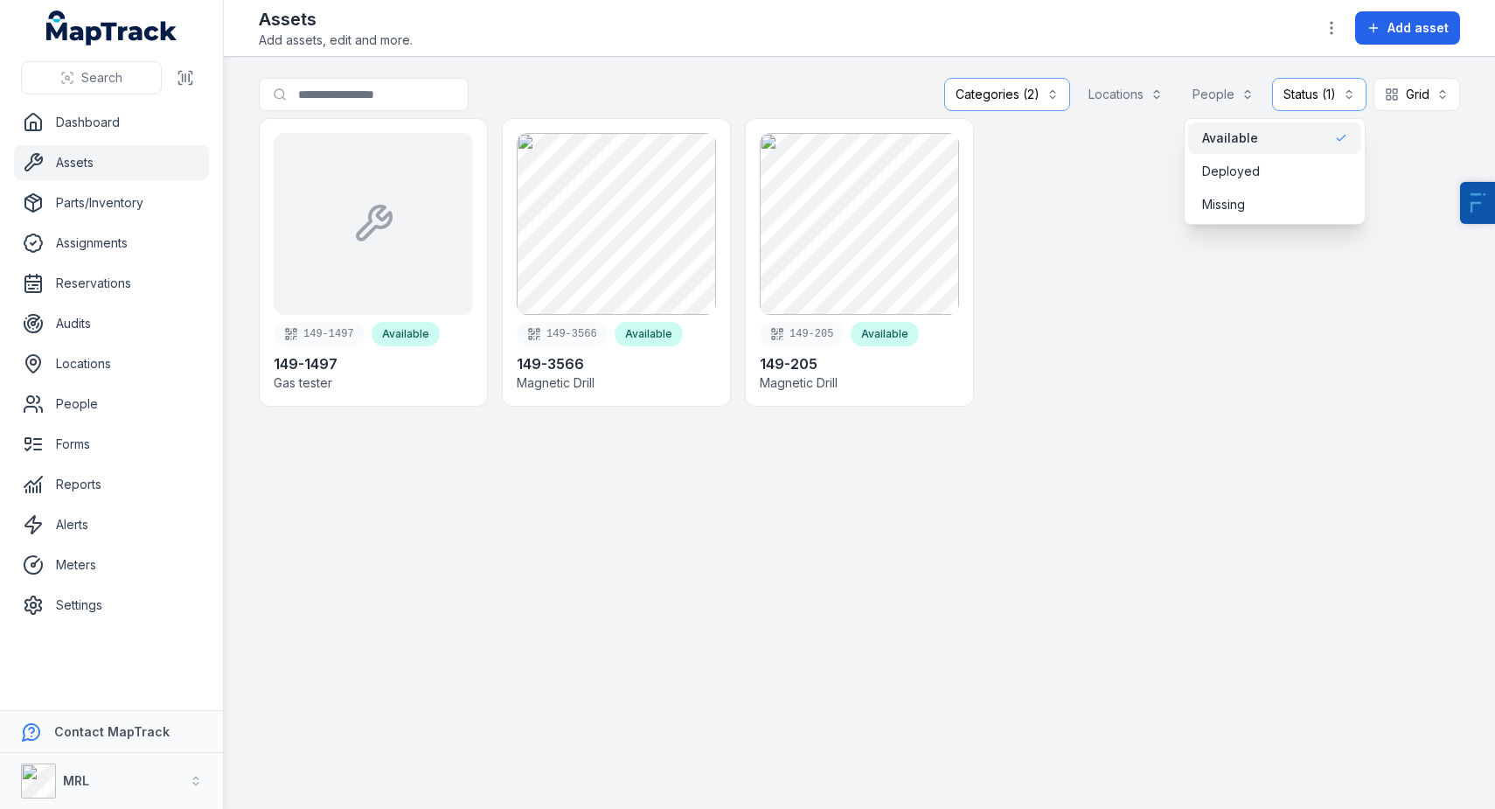
click at [1239, 137] on span "Available" at bounding box center [1230, 137] width 56 height 17
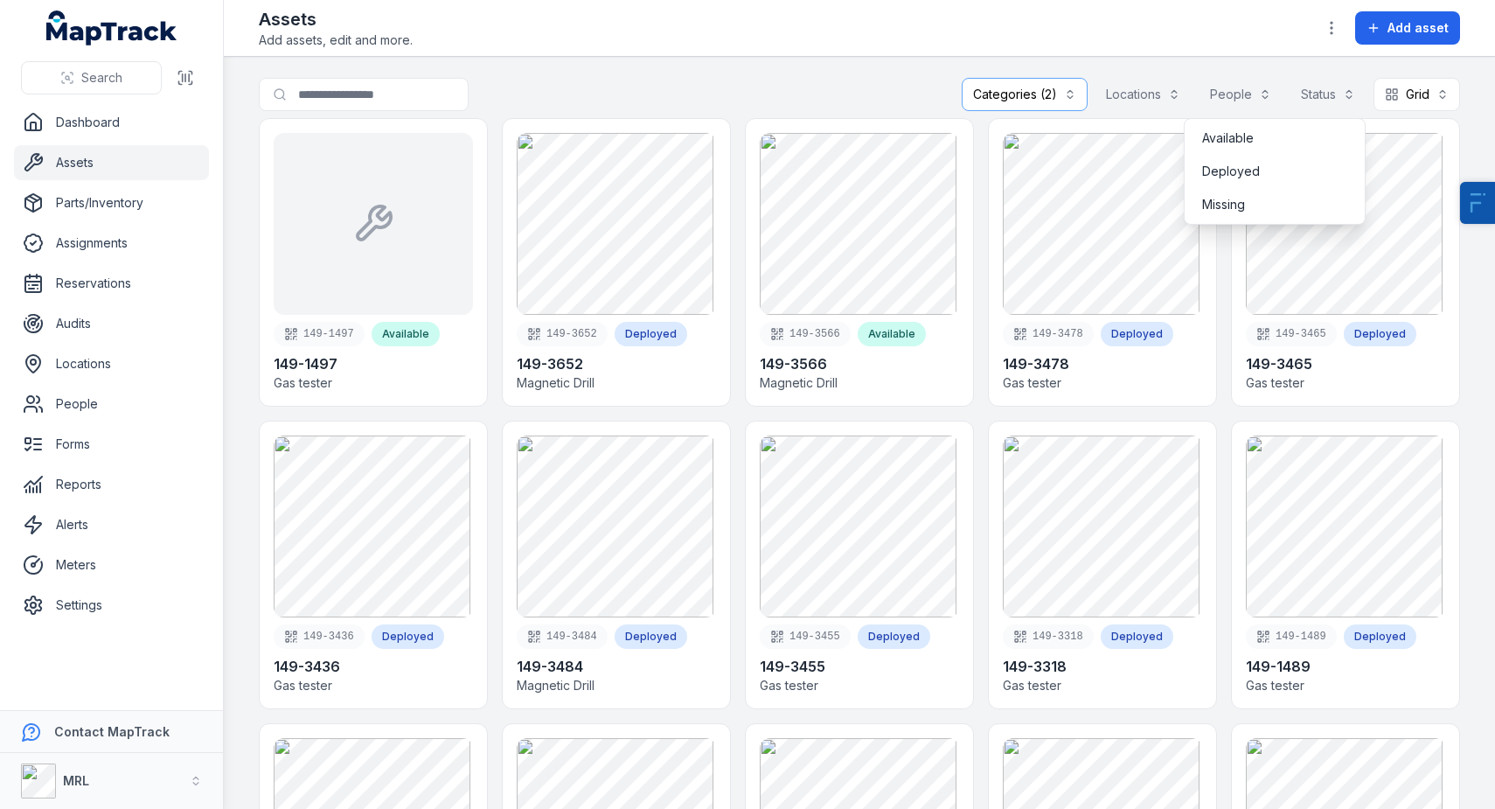
click at [731, 81] on div "**********" at bounding box center [859, 98] width 1201 height 40
click at [1015, 89] on div "Categories (2)" at bounding box center [1025, 94] width 126 height 33
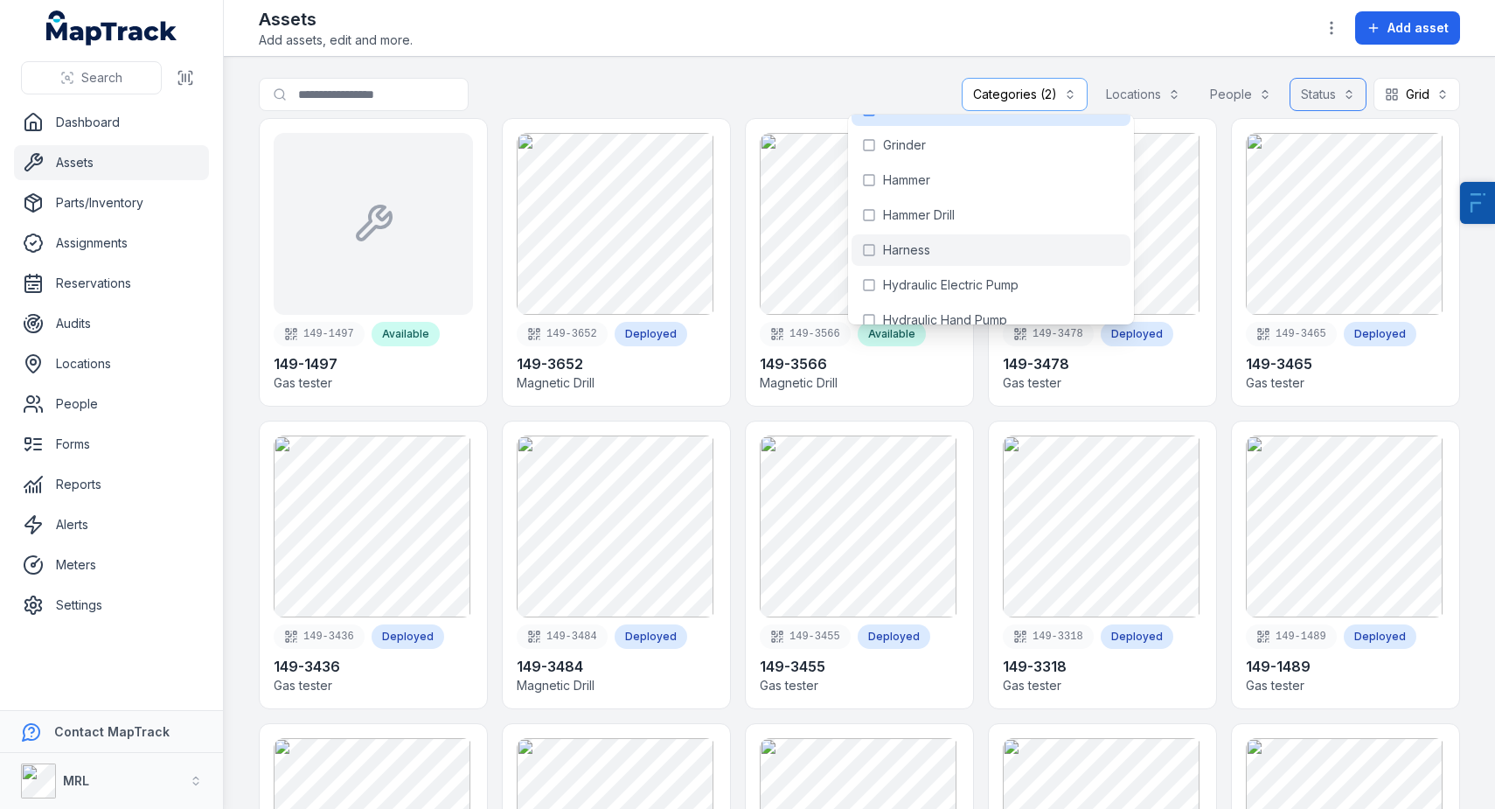
scroll to position [518, 0]
click at [983, 284] on span "Hydraulic Electric Pump" at bounding box center [951, 283] width 136 height 17
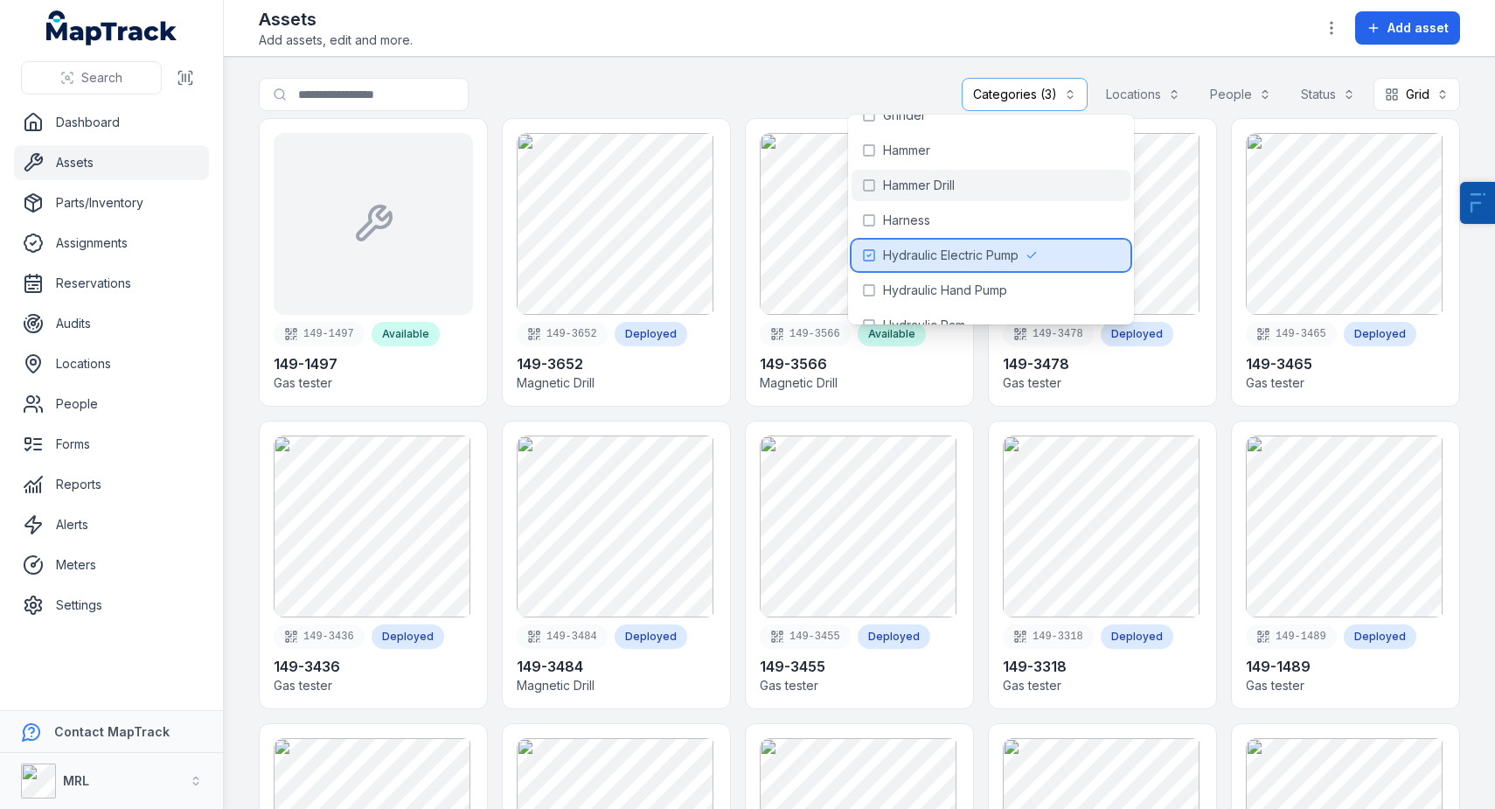
scroll to position [547, 0]
click at [880, 78] on div "**********" at bounding box center [859, 98] width 1201 height 40
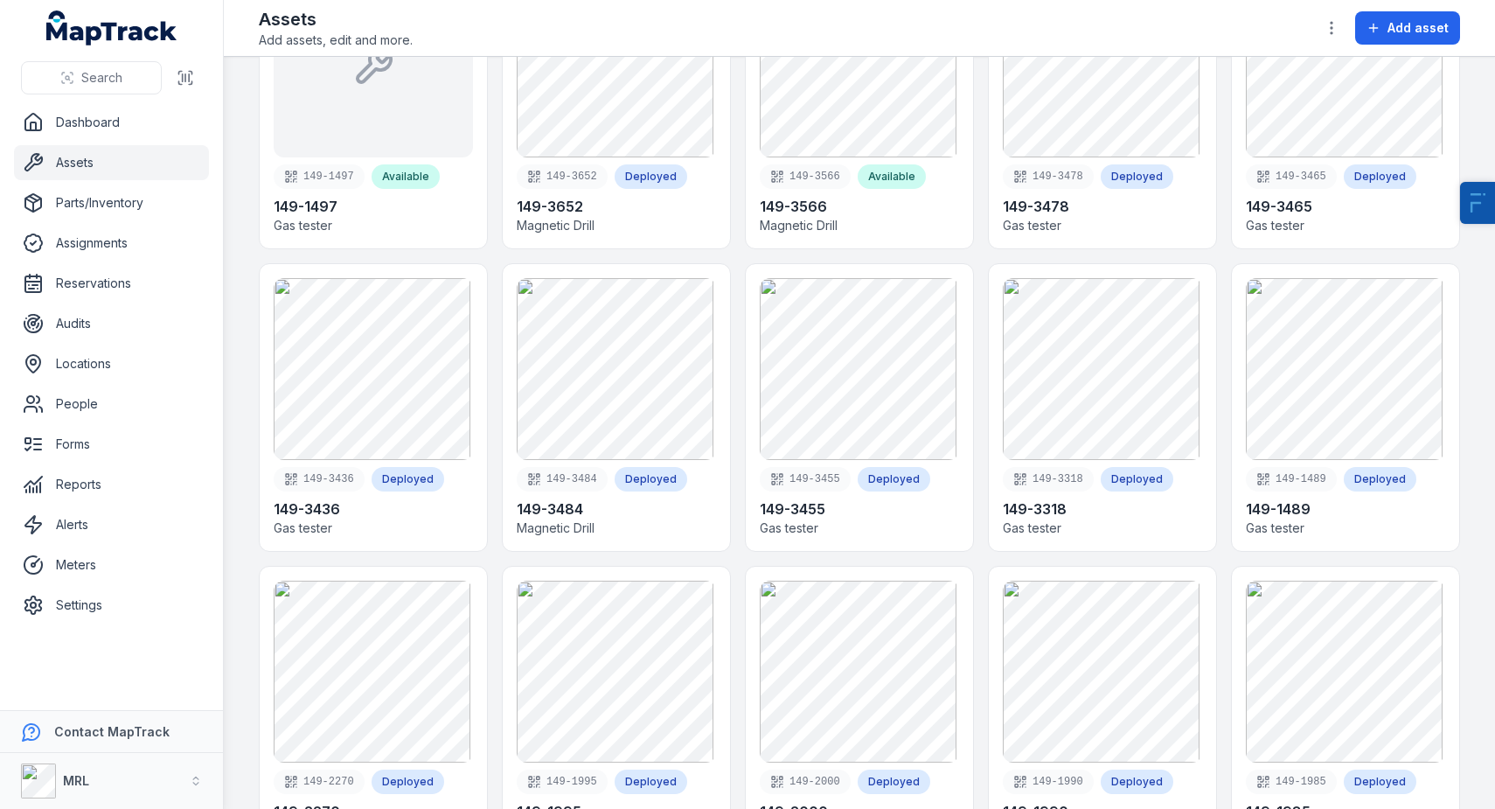
scroll to position [0, 0]
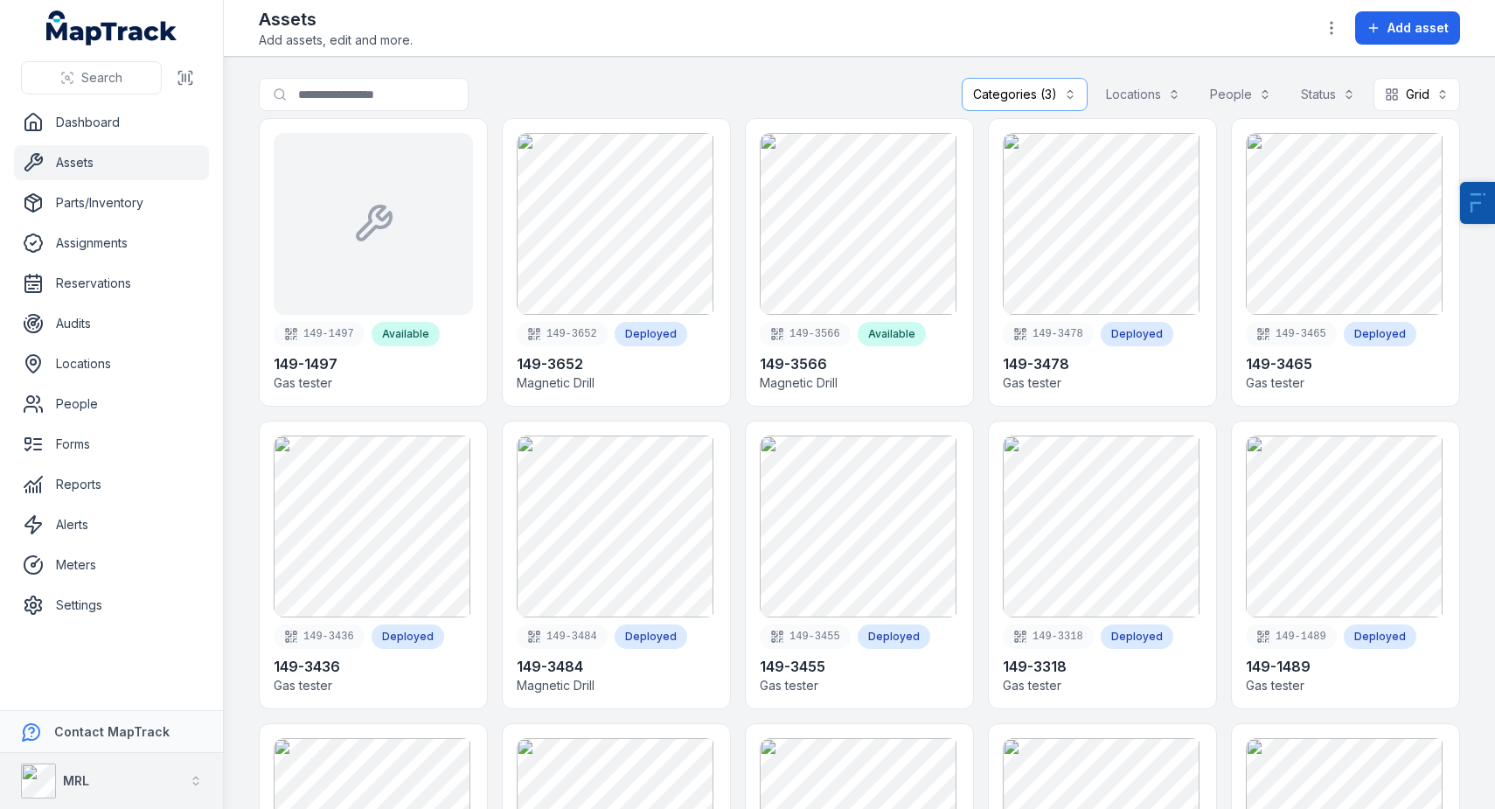
click at [73, 788] on div "MRL" at bounding box center [76, 780] width 26 height 17
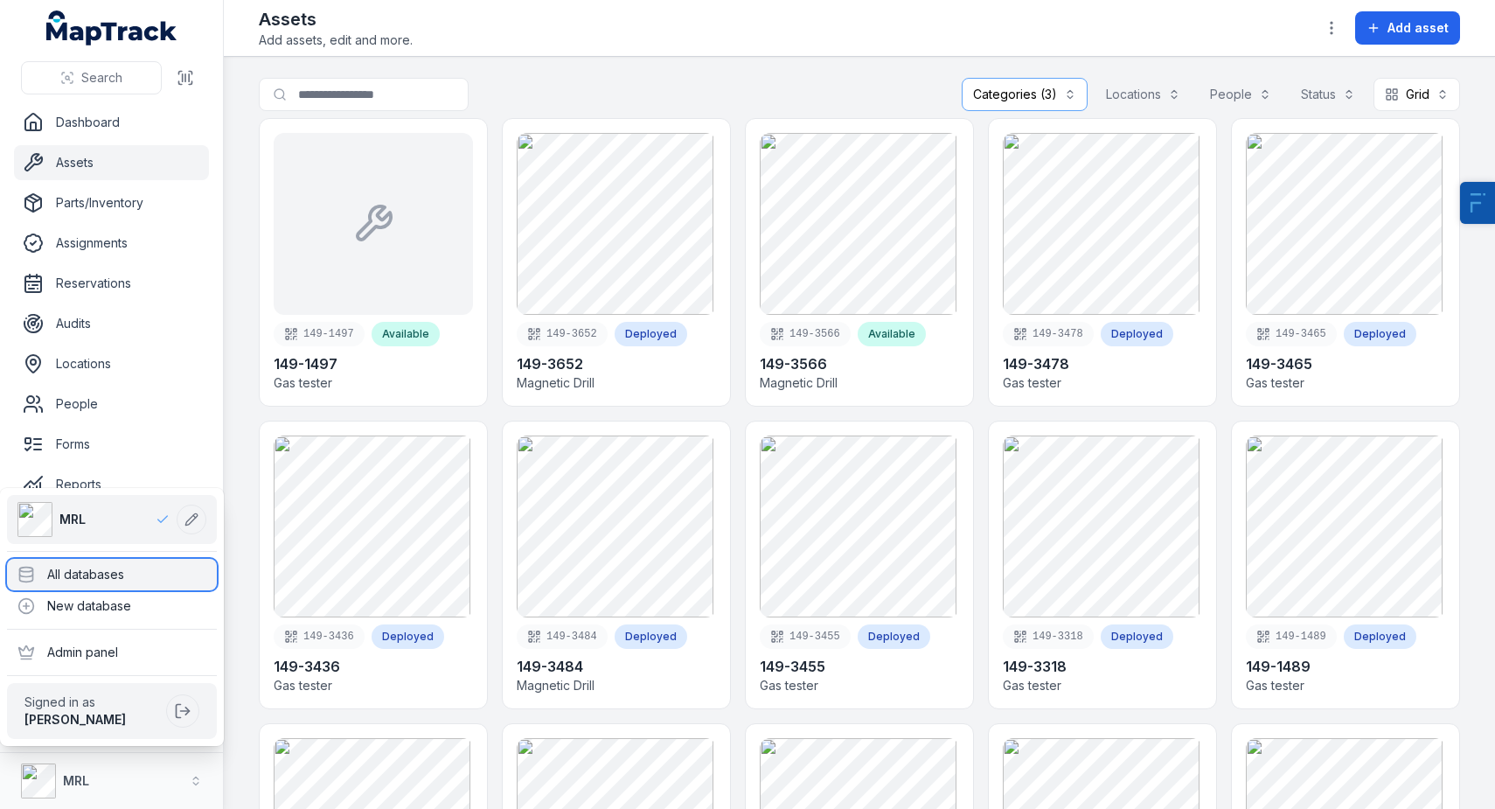
click at [136, 575] on div "All databases" at bounding box center [112, 574] width 210 height 31
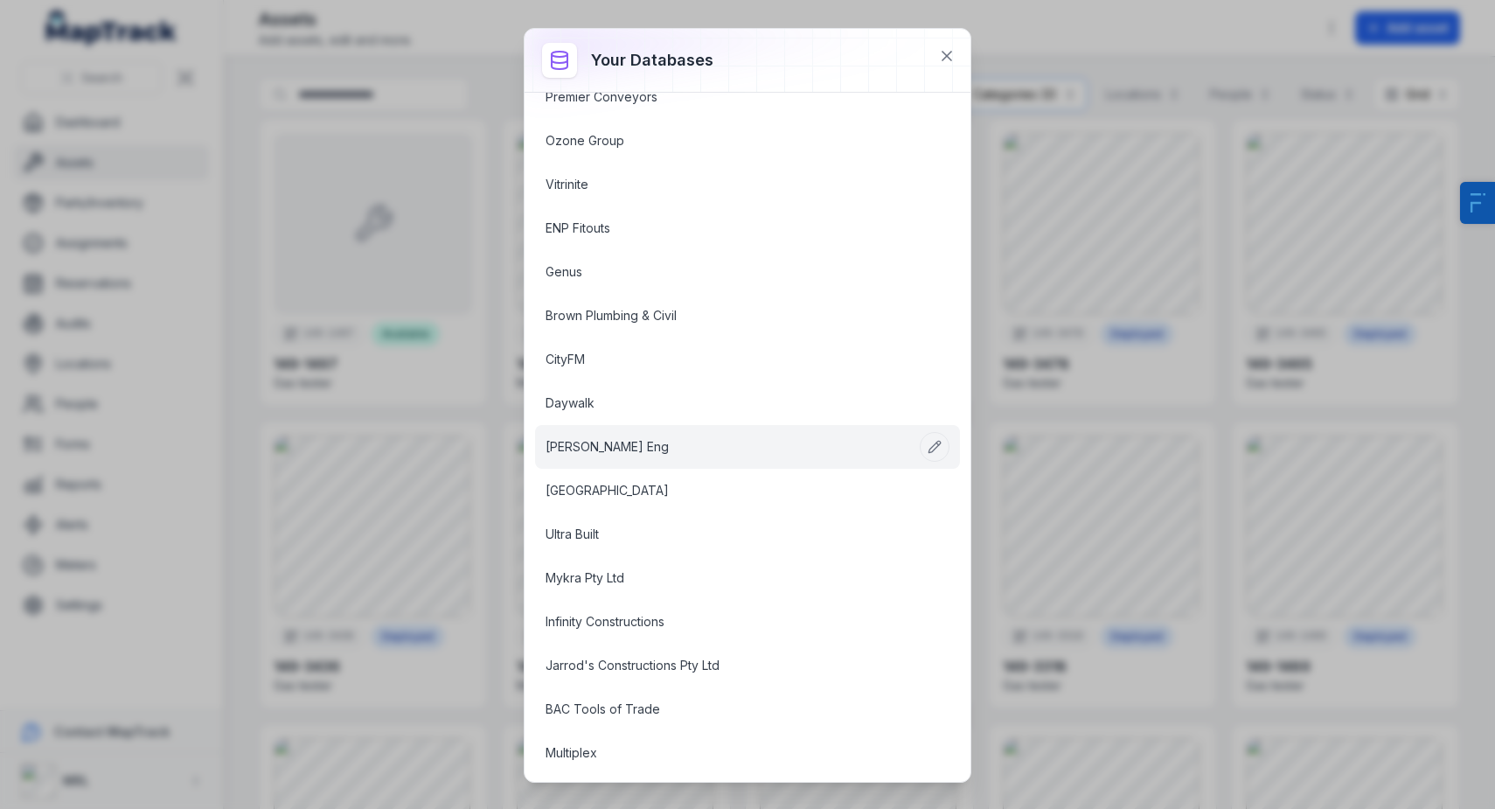
scroll to position [176, 0]
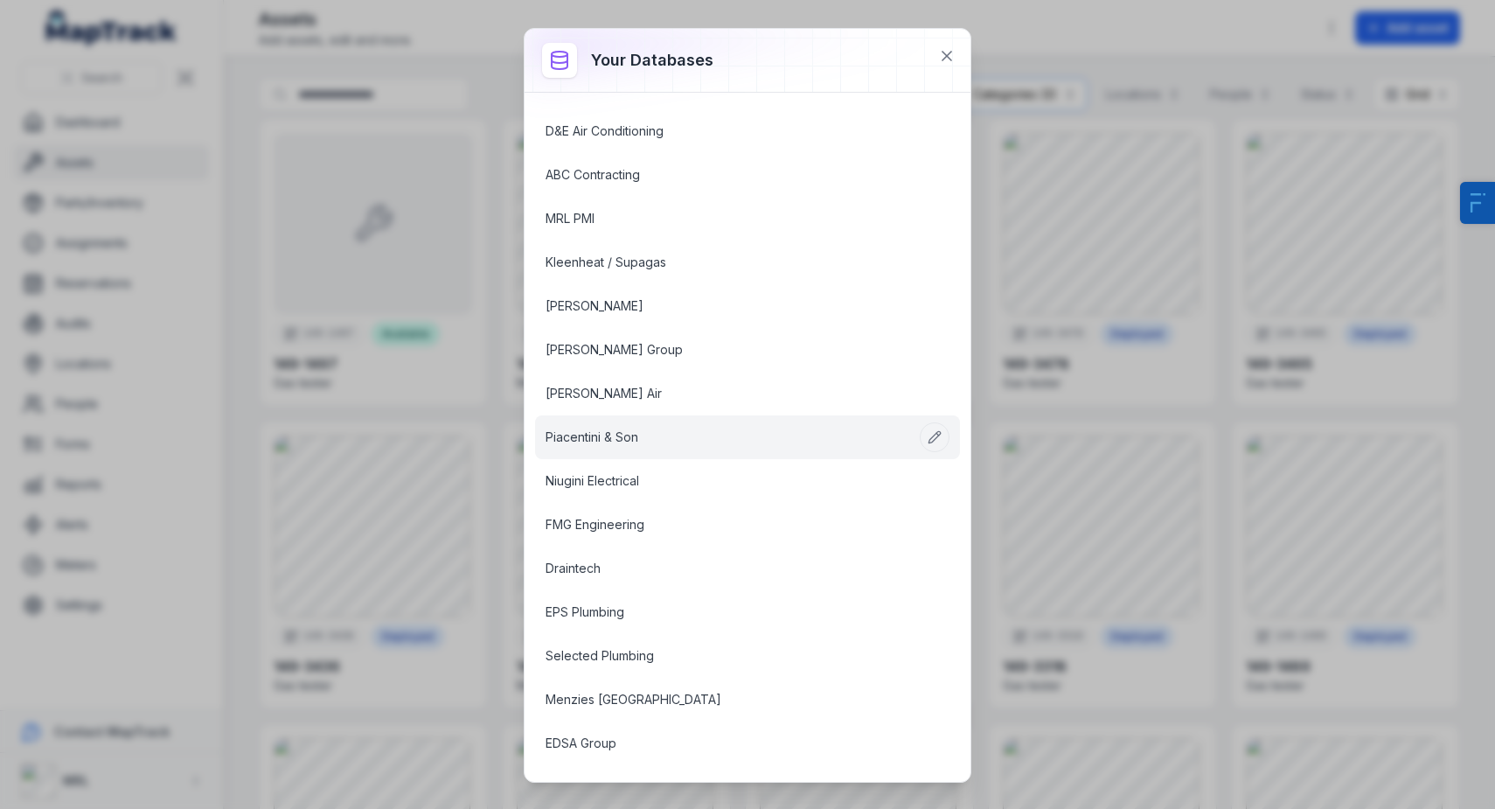
click at [609, 441] on link "Piacentini & Son" at bounding box center [727, 436] width 362 height 17
